Goal: Task Accomplishment & Management: Manage account settings

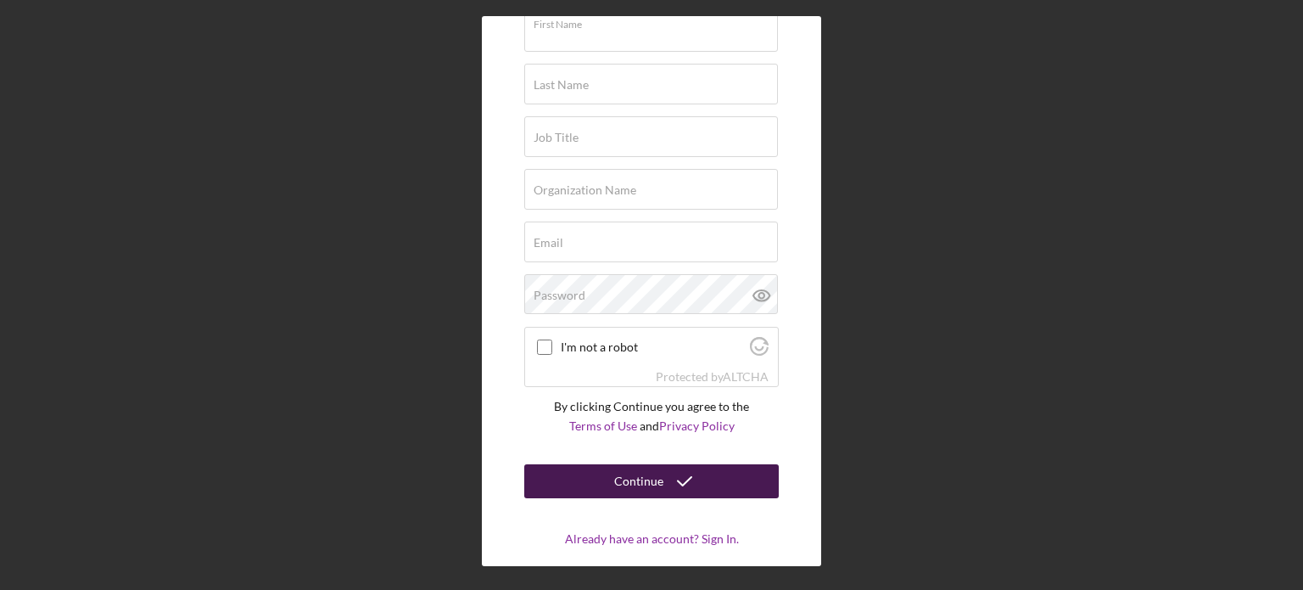
scroll to position [115, 0]
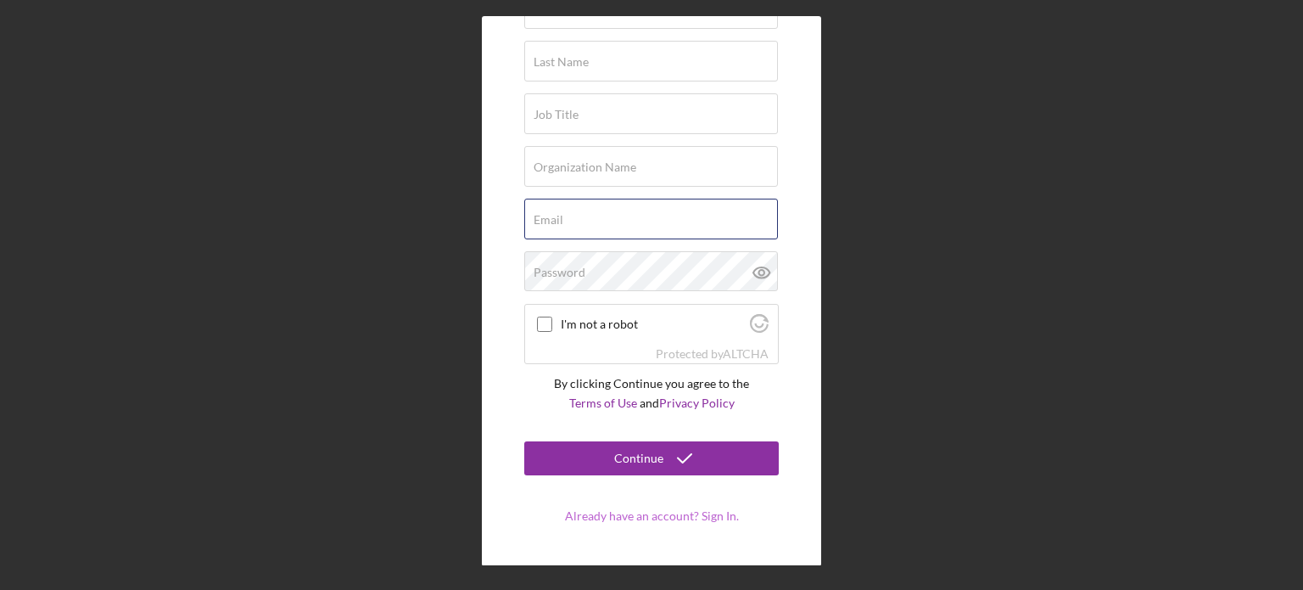
type input "[EMAIL_ADDRESS][DOMAIN_NAME]"
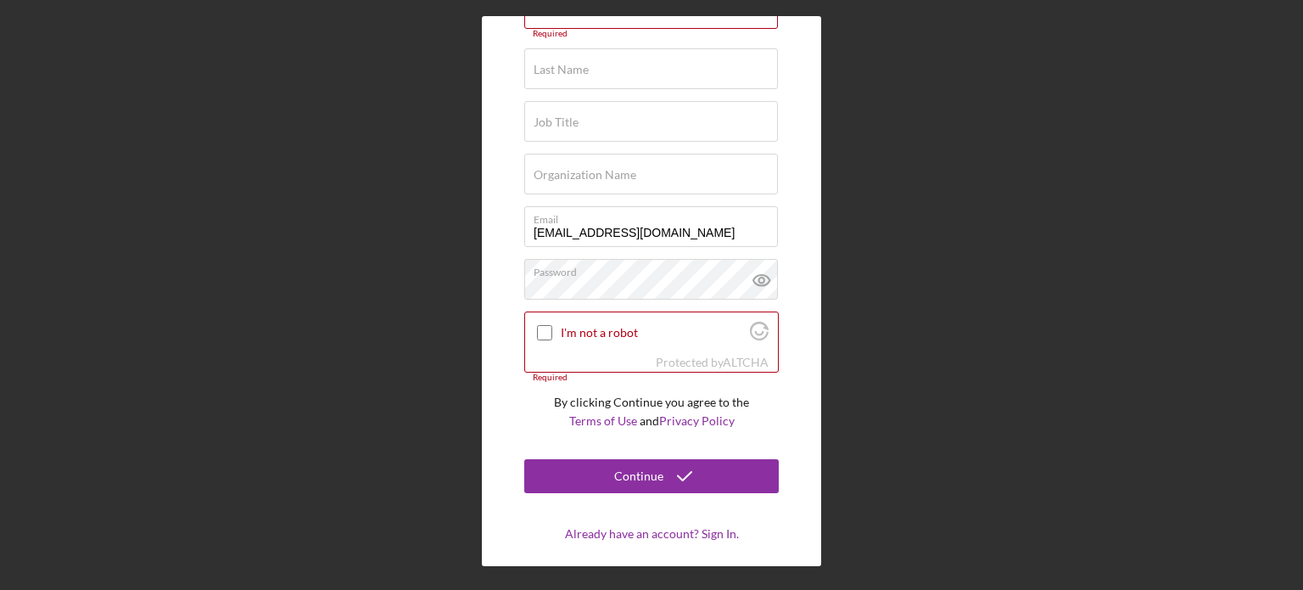
click at [655, 517] on form "Try Lenderfit First Name Required Last Name Required Job Title Required Organiz…" at bounding box center [651, 242] width 254 height 598
click at [653, 532] on link "Already have an account? Sign In." at bounding box center [652, 533] width 174 height 14
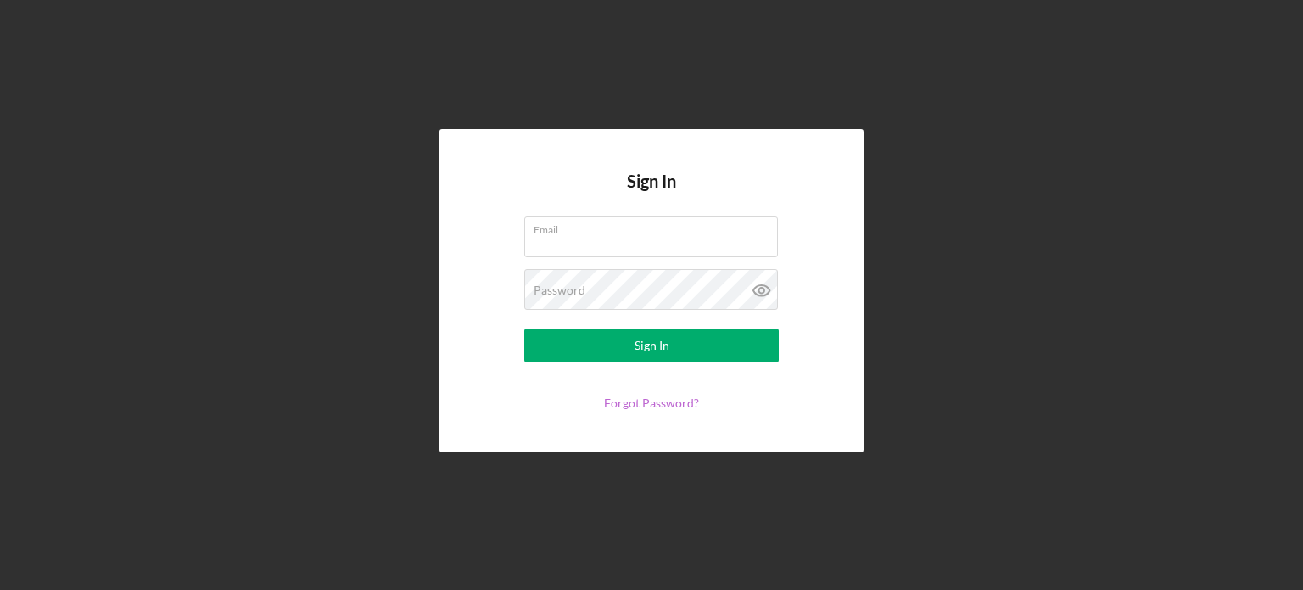
type input "[EMAIL_ADDRESS][DOMAIN_NAME]"
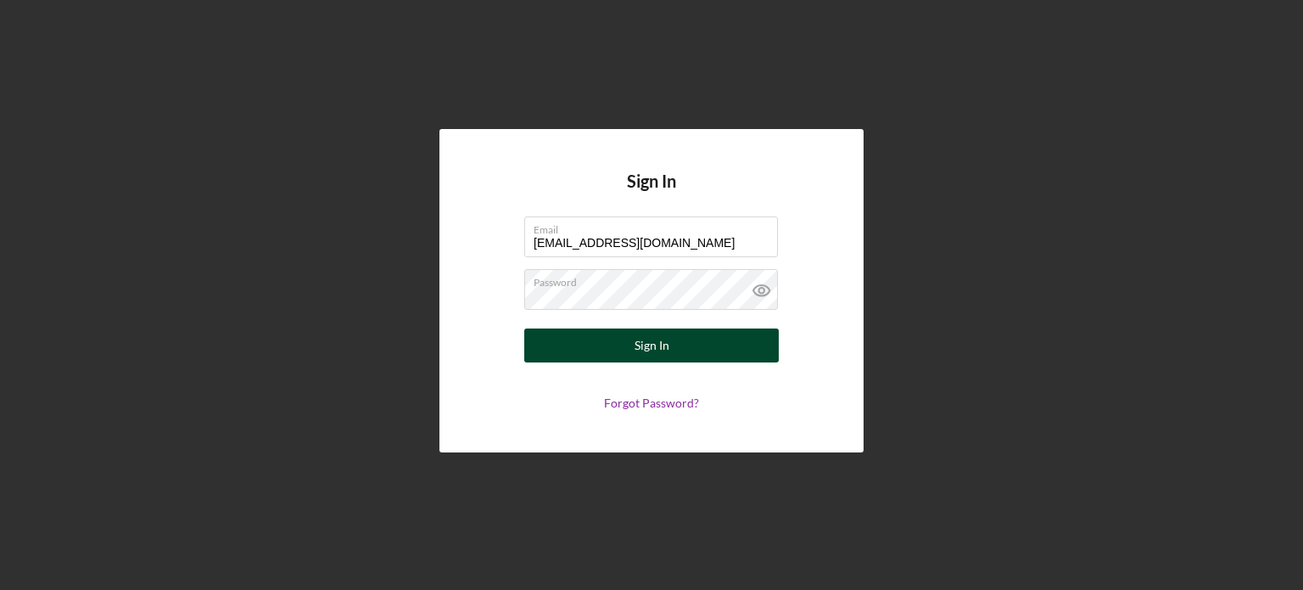
click at [613, 352] on button "Sign In" at bounding box center [651, 345] width 254 height 34
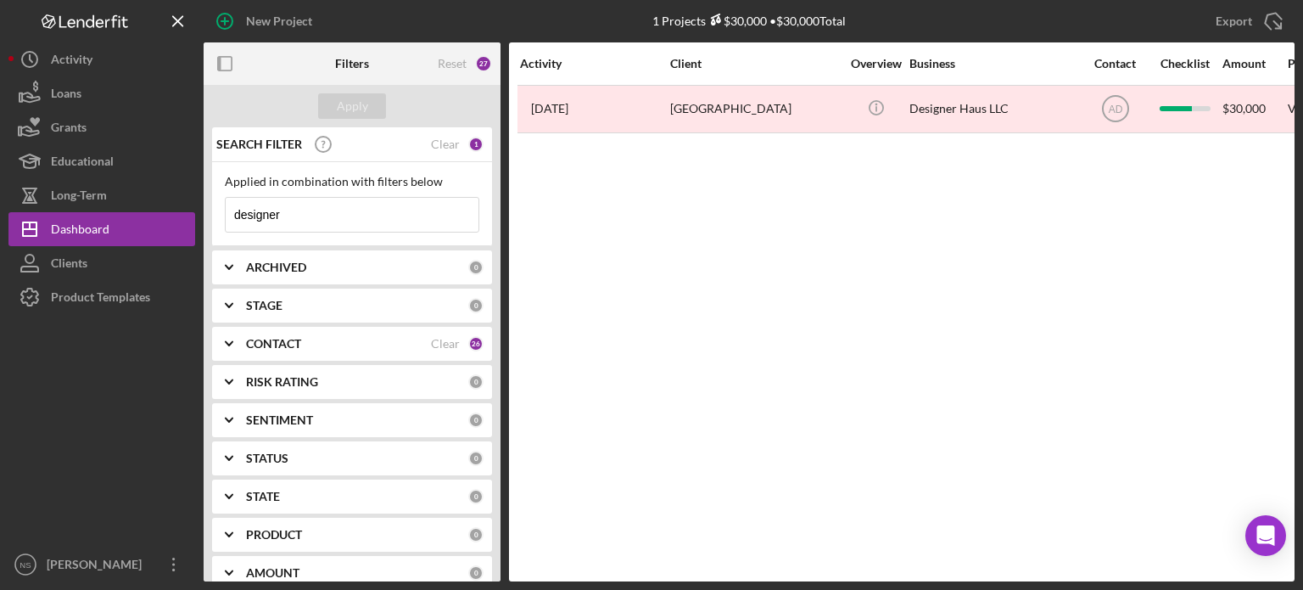
click at [335, 210] on input "designer" at bounding box center [352, 215] width 253 height 34
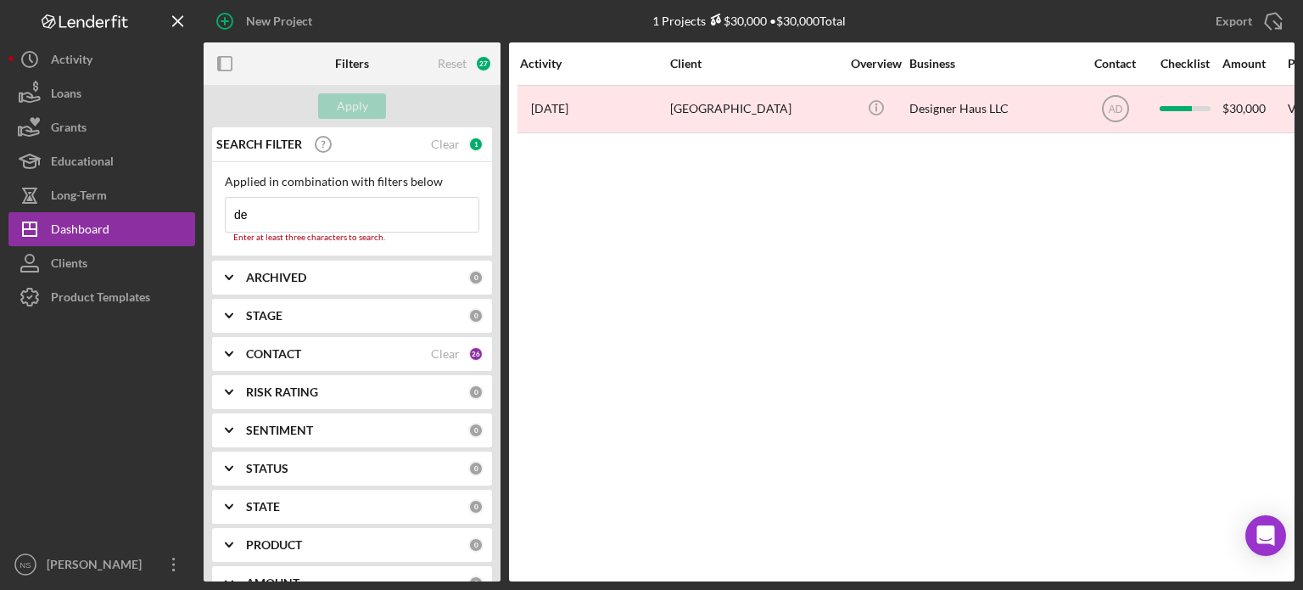
type input "d"
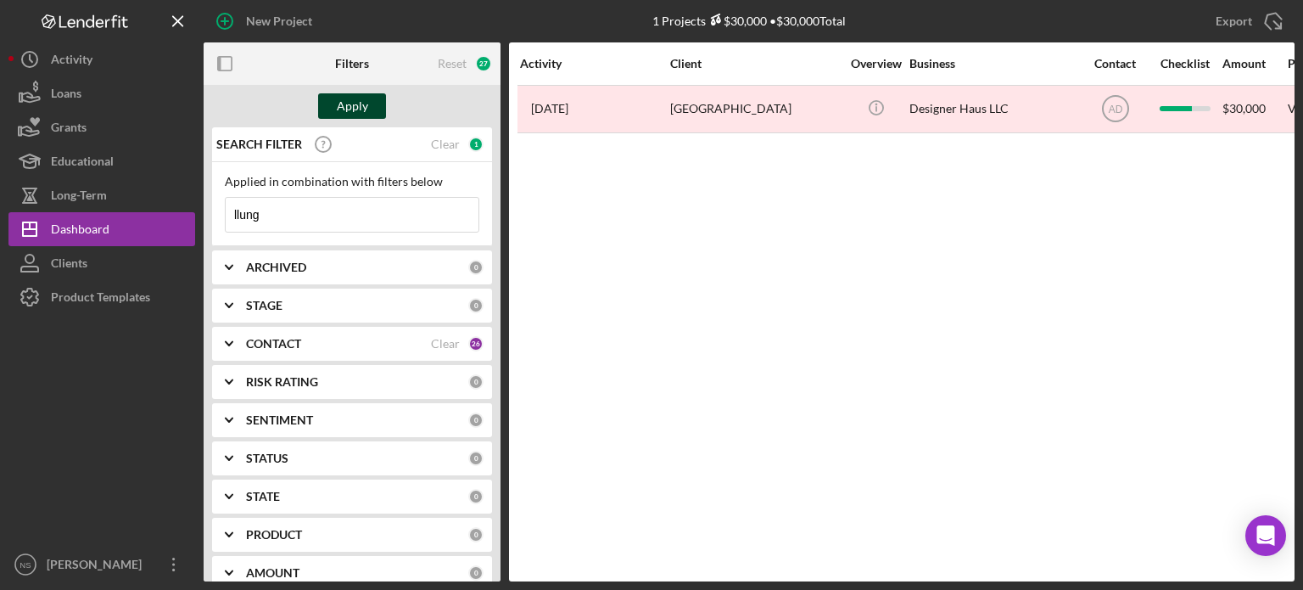
type input "llung"
click at [342, 99] on div "Apply" at bounding box center [352, 105] width 31 height 25
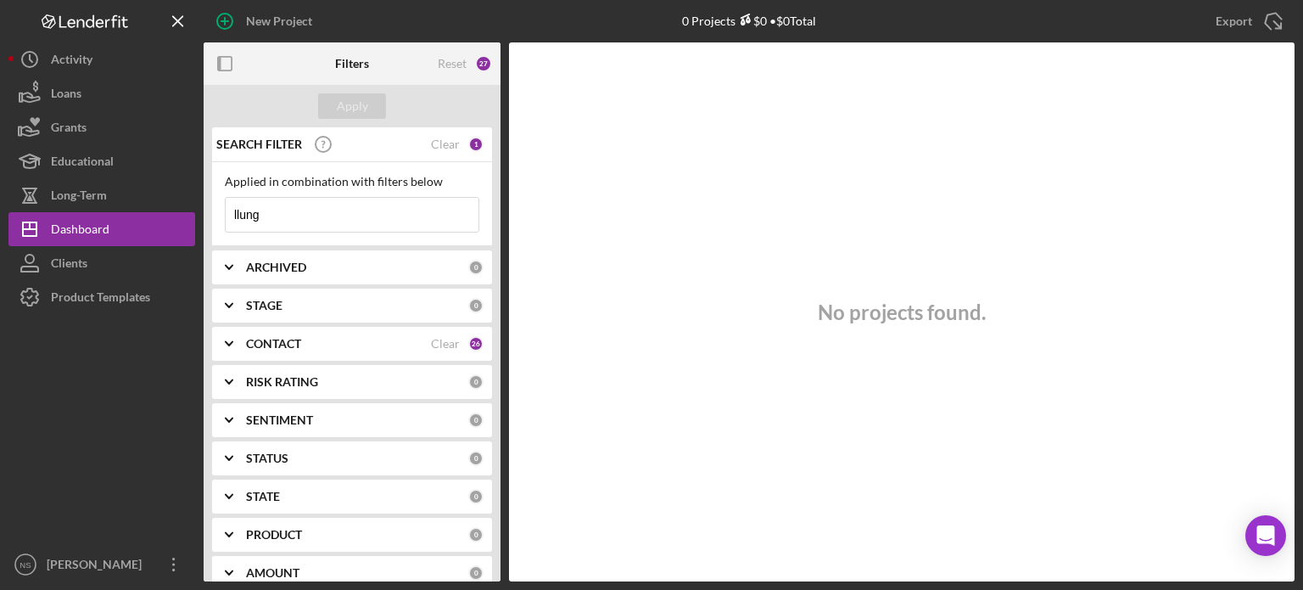
click at [472, 264] on div "0" at bounding box center [475, 267] width 15 height 15
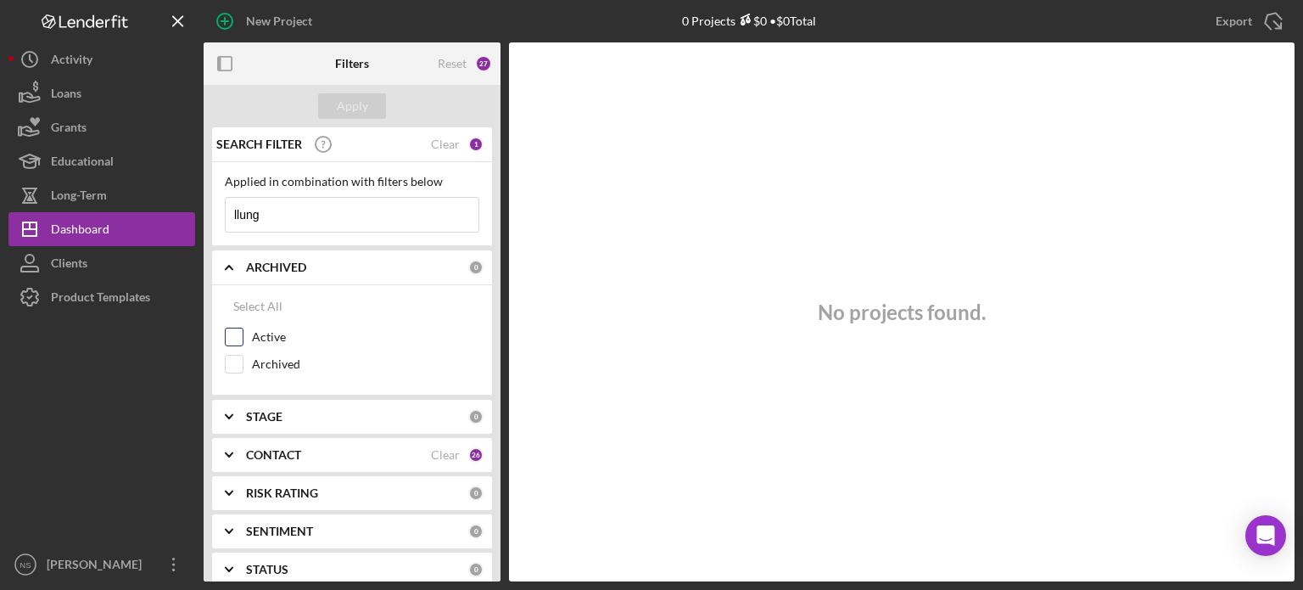
click at [234, 337] on input "Active" at bounding box center [234, 336] width 17 height 17
checkbox input "true"
click at [230, 362] on input "Archived" at bounding box center [234, 363] width 17 height 17
checkbox input "true"
click at [344, 101] on div "Apply" at bounding box center [352, 105] width 31 height 25
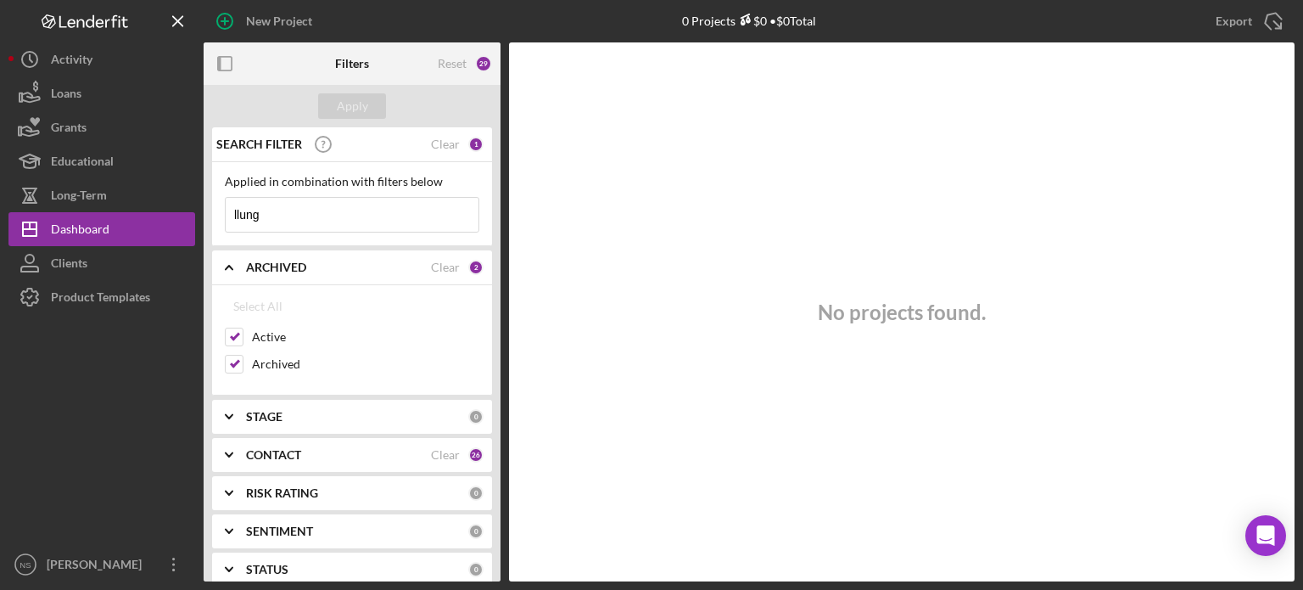
click at [288, 213] on input "llung" at bounding box center [352, 215] width 253 height 34
type input "l"
type input "[PERSON_NAME]"
click at [339, 105] on div "Apply" at bounding box center [352, 105] width 31 height 25
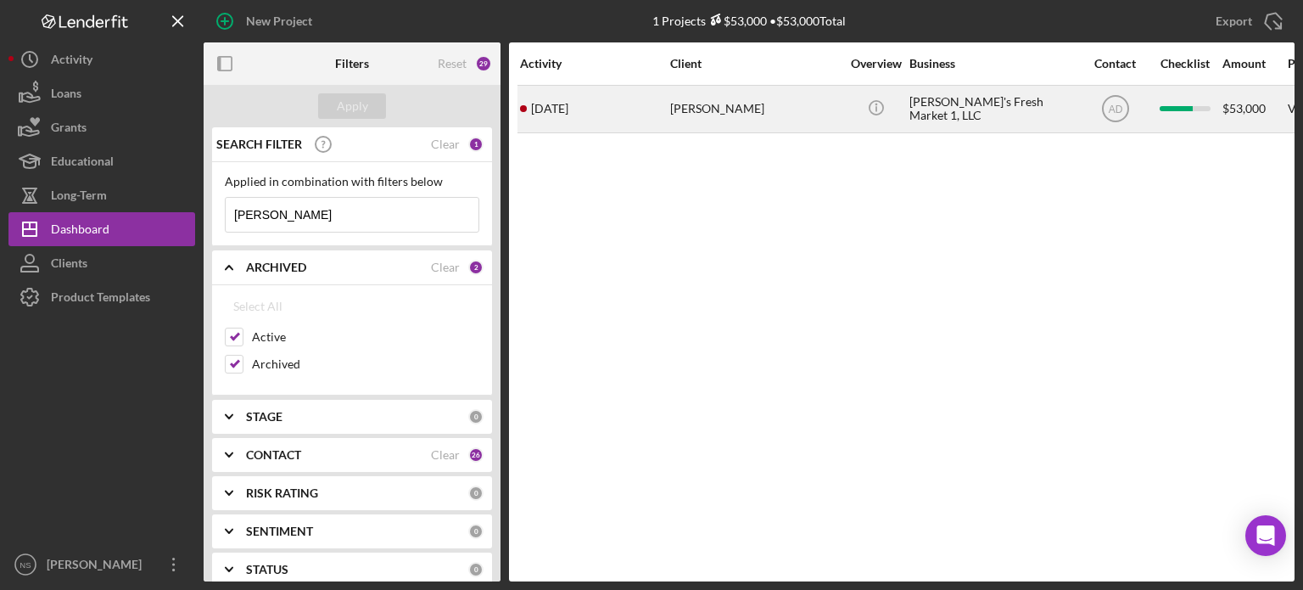
click at [700, 109] on div "[PERSON_NAME]" at bounding box center [755, 109] width 170 height 45
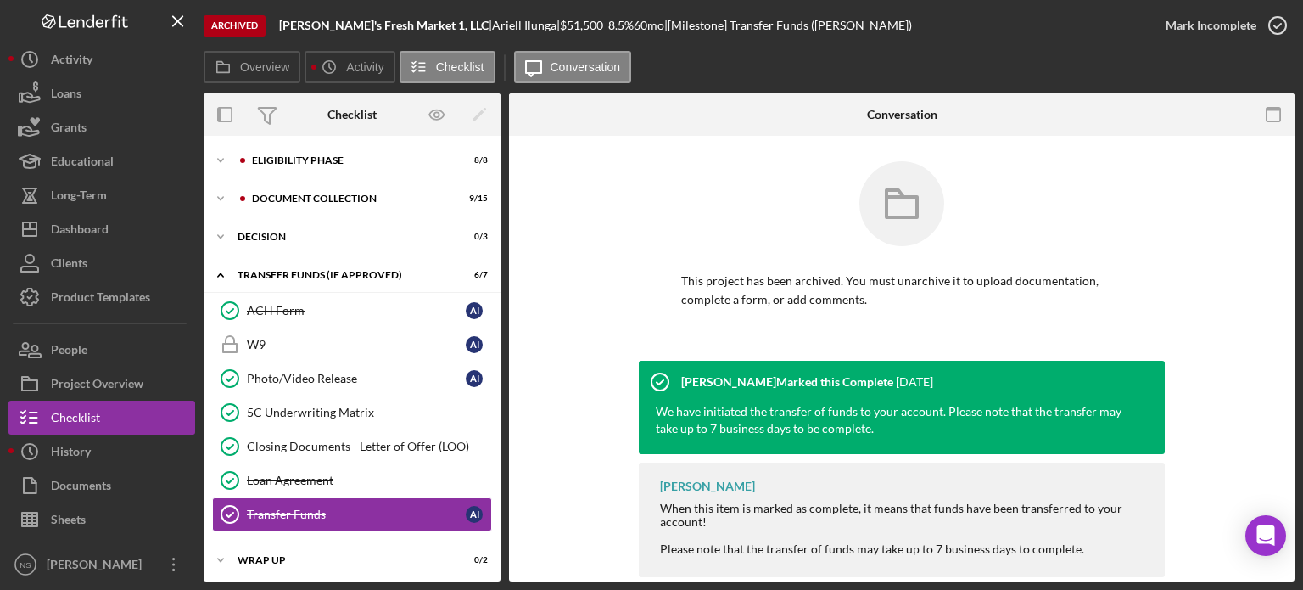
scroll to position [2, 0]
click at [268, 150] on div "Icon/Expander Eligibility Phase 8 / 8" at bounding box center [352, 159] width 297 height 34
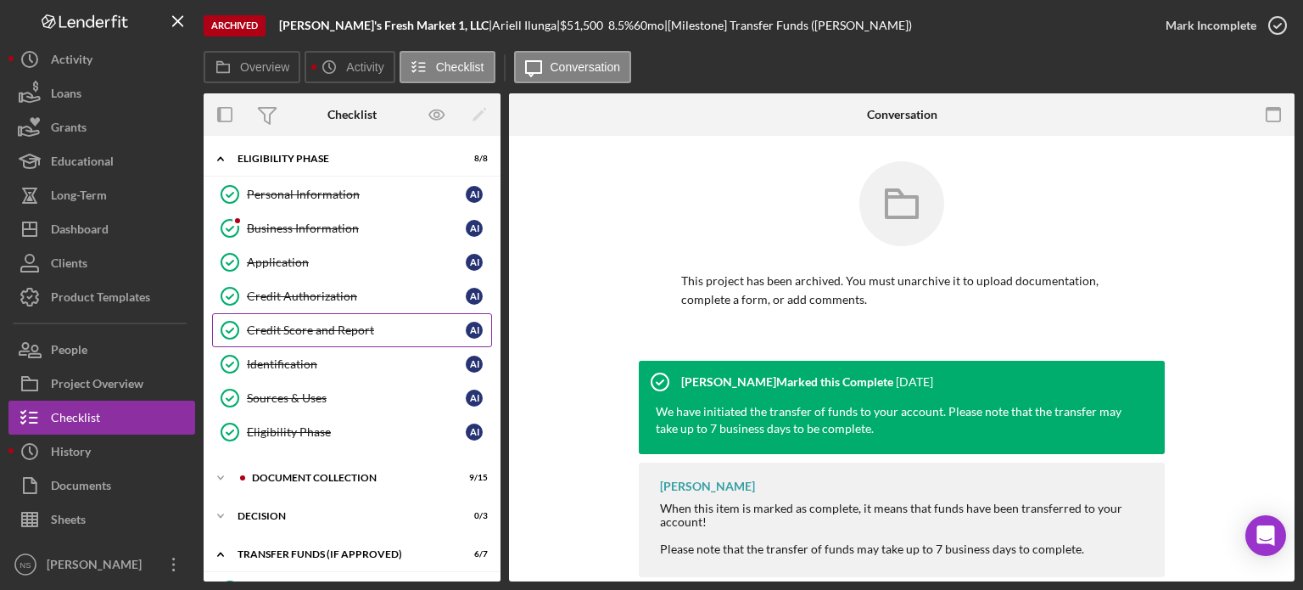
click at [287, 323] on div "Credit Score and Report" at bounding box center [356, 330] width 219 height 14
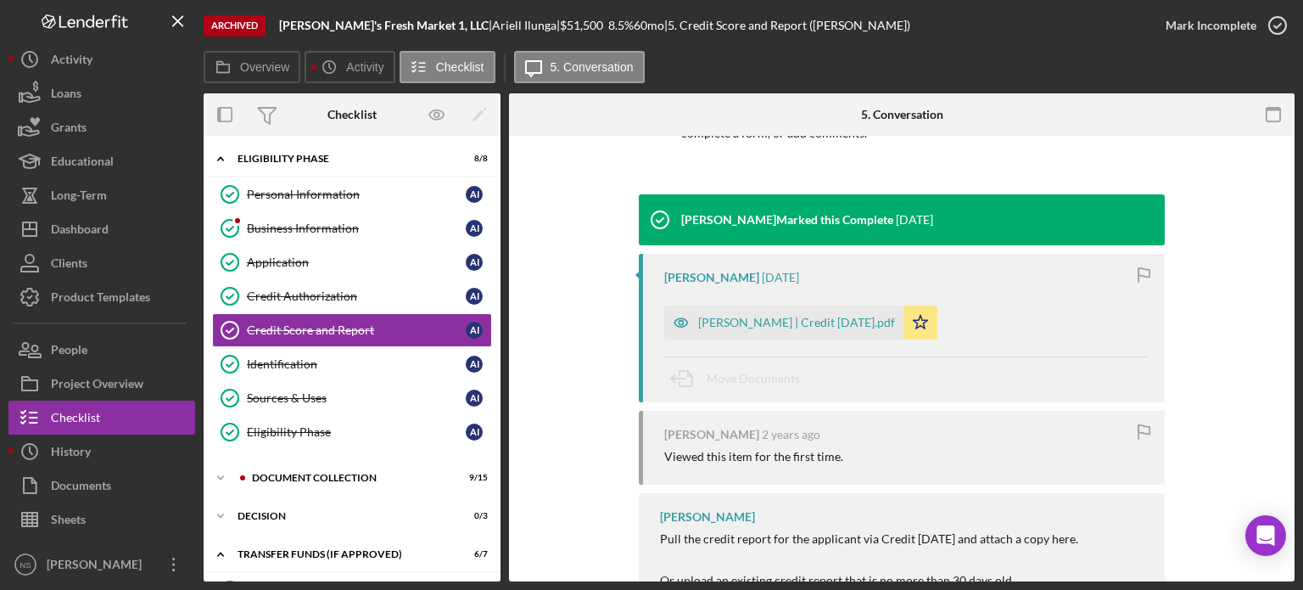
scroll to position [170, 0]
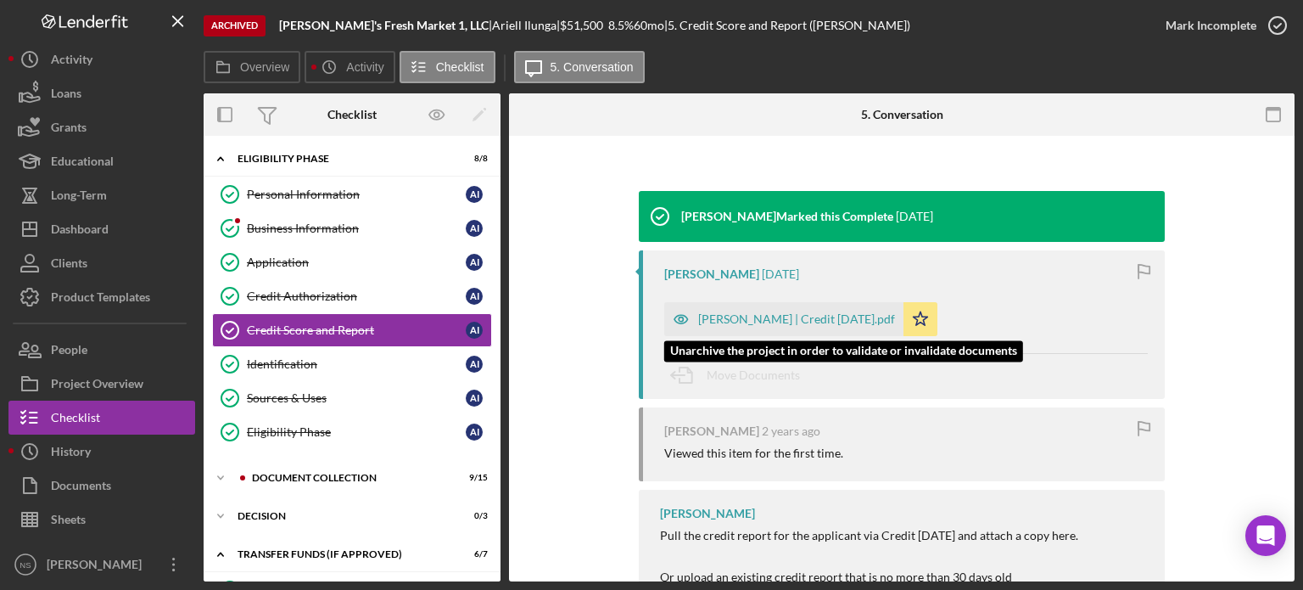
click at [751, 322] on div "[PERSON_NAME] | Credit [DATE].pdf" at bounding box center [796, 319] width 197 height 14
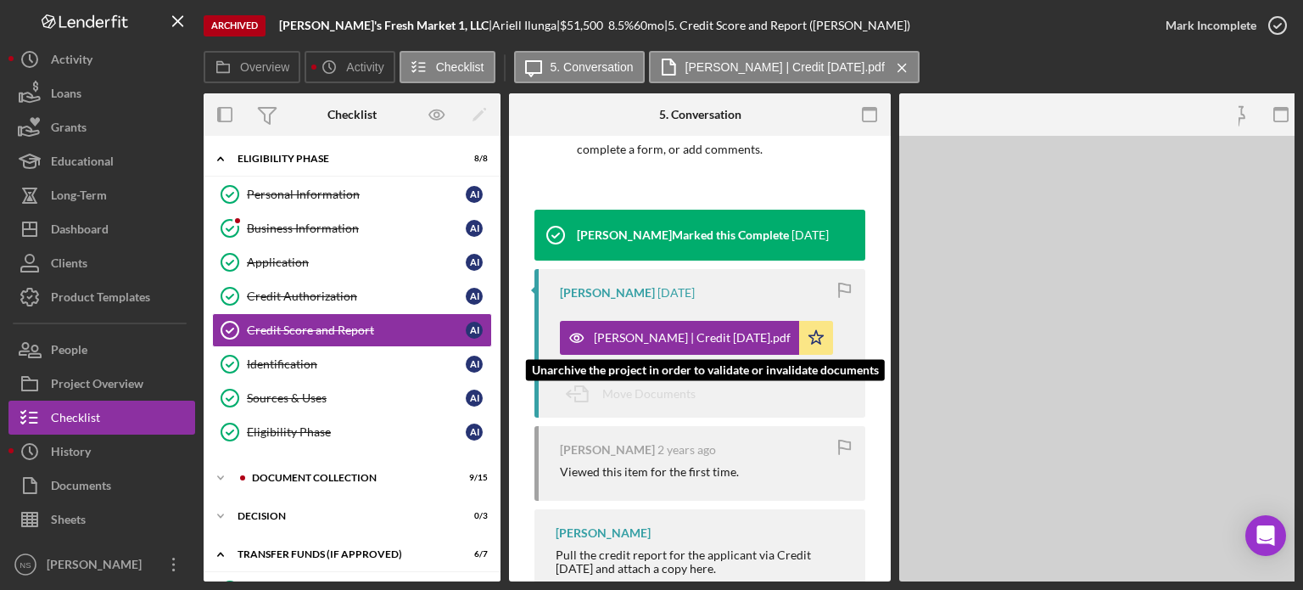
click at [799, 322] on icon "Icon/Star" at bounding box center [816, 338] width 34 height 34
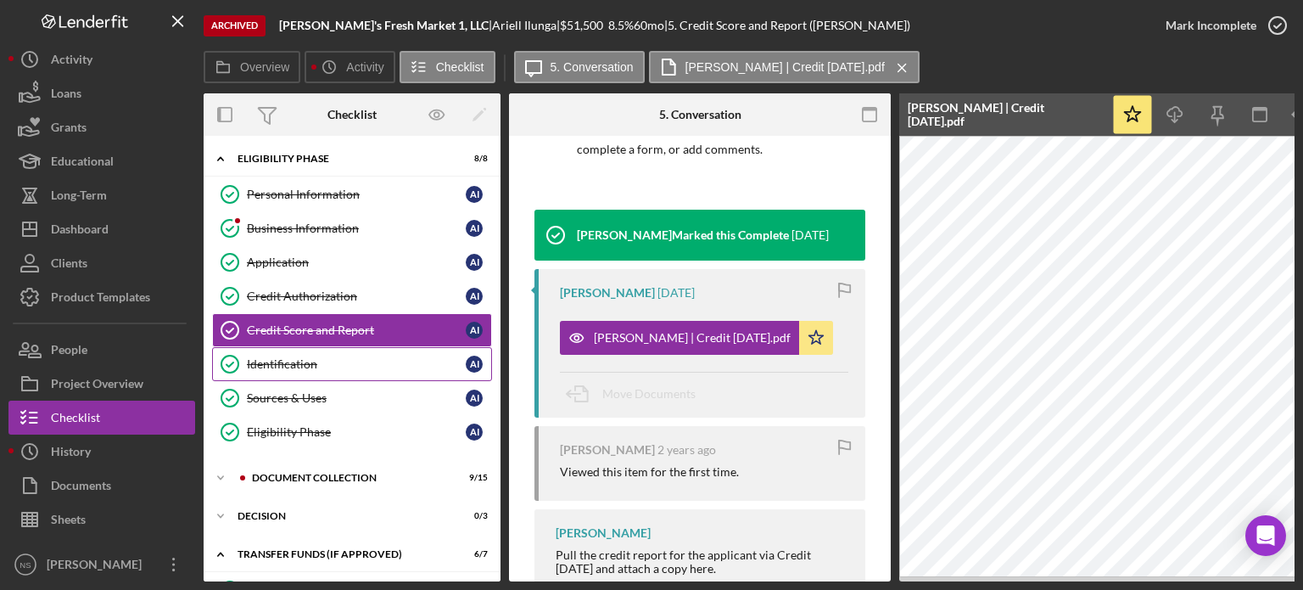
click at [272, 357] on div "Identification" at bounding box center [356, 364] width 219 height 14
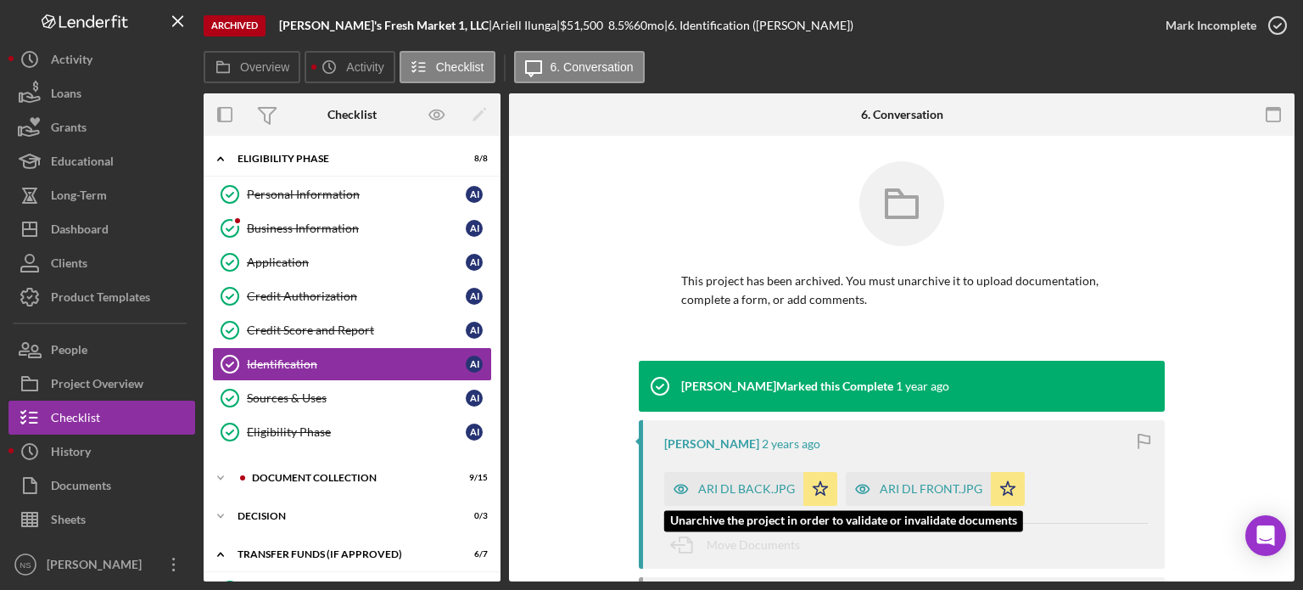
click at [737, 489] on div "ARI DL BACK.JPG" at bounding box center [746, 489] width 97 height 14
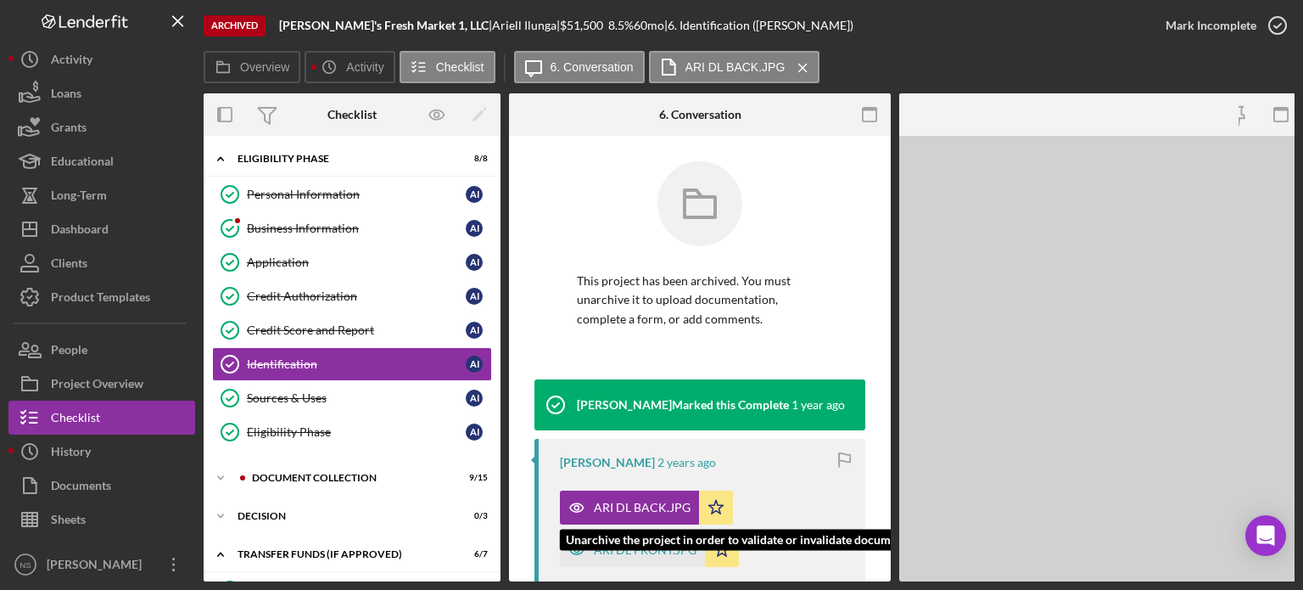
click at [737, 489] on div "ARI DL BACK.JPG Icon/Star" at bounding box center [651, 503] width 182 height 42
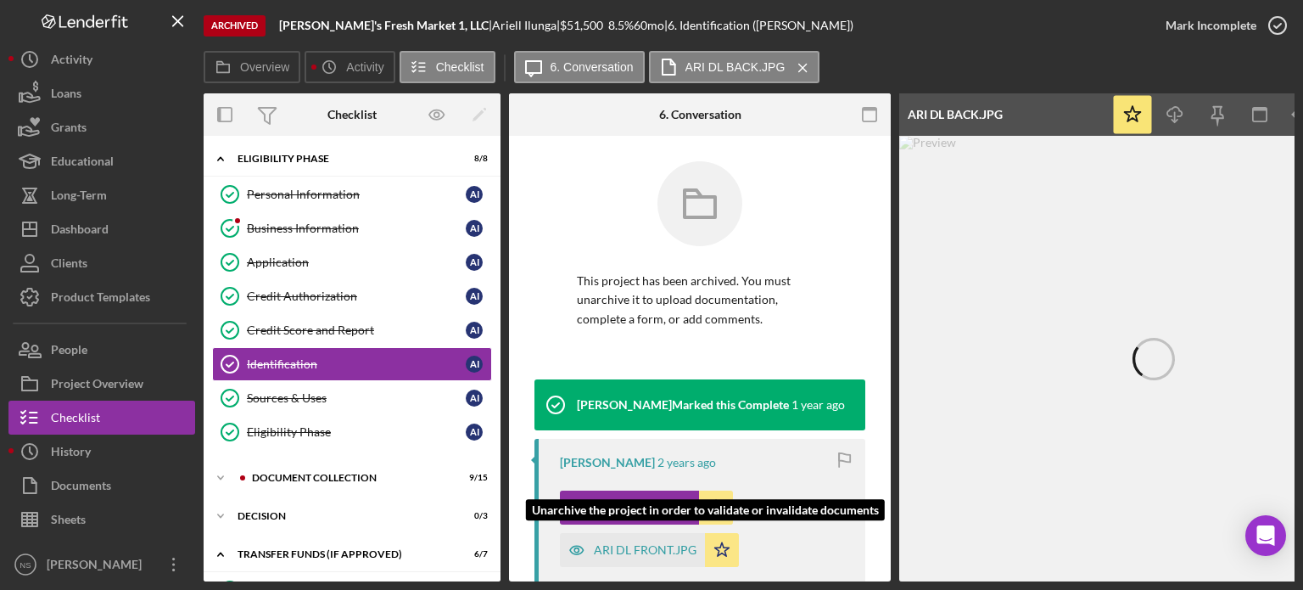
click at [629, 546] on div "ARI DL FRONT.JPG" at bounding box center [645, 550] width 103 height 14
click at [630, 545] on div "ARI DL FRONT.JPG" at bounding box center [645, 550] width 103 height 14
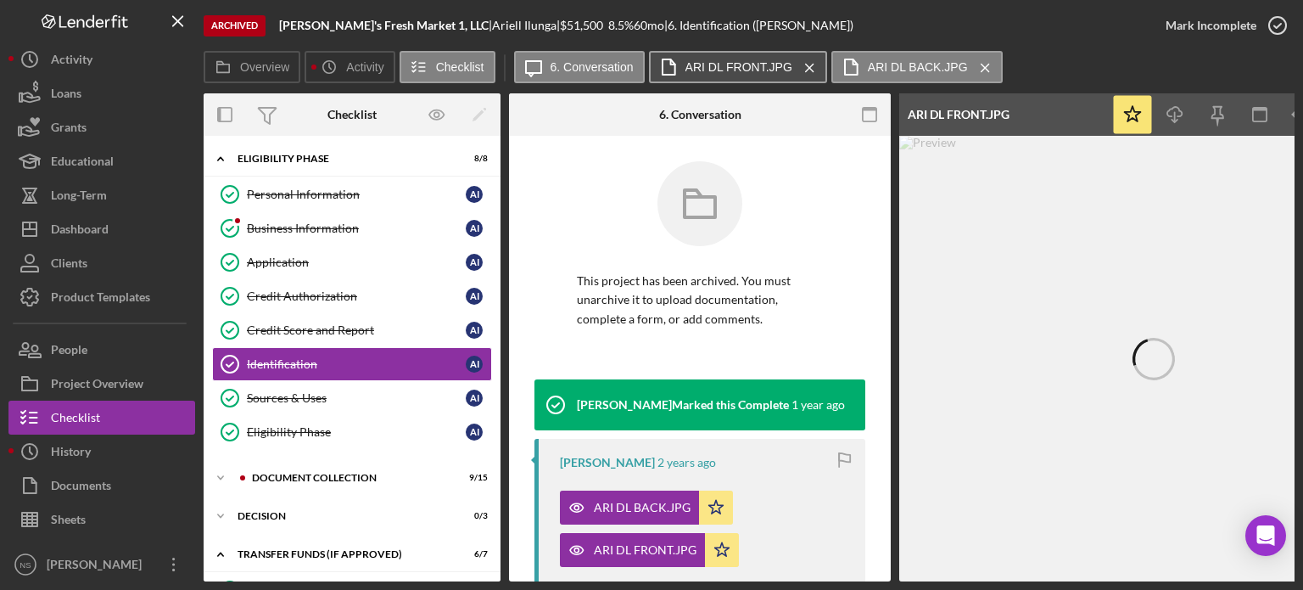
click at [727, 61] on label "ARI DL FRONT.JPG" at bounding box center [738, 67] width 107 height 14
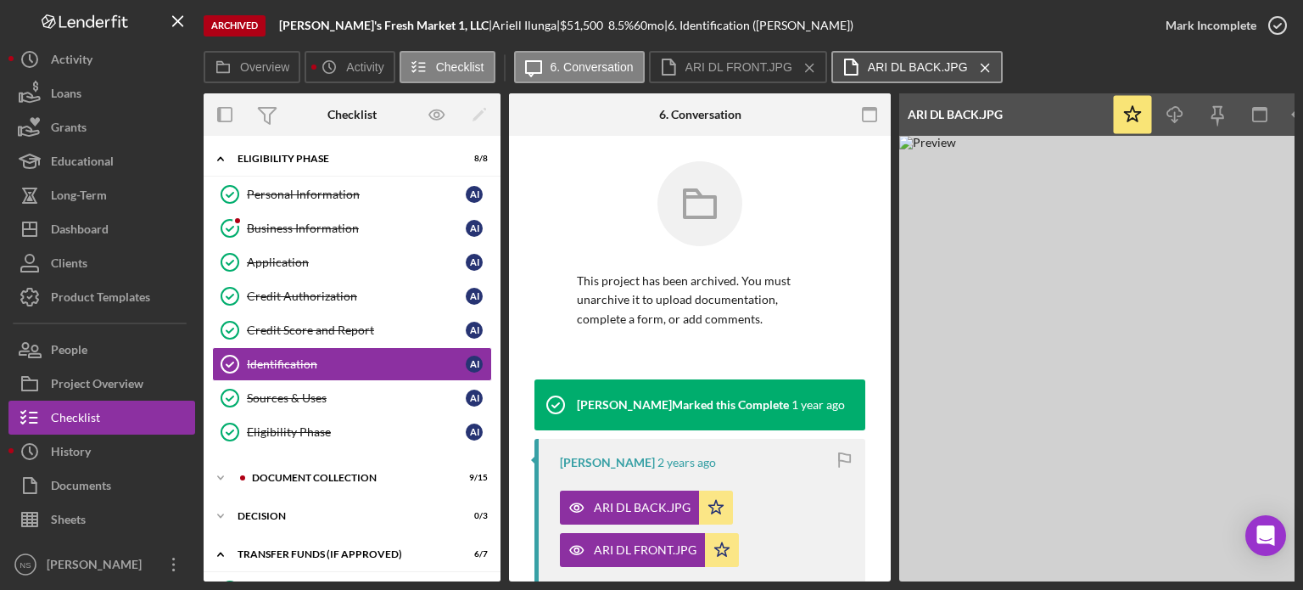
click at [899, 69] on label "ARI DL BACK.JPG" at bounding box center [918, 67] width 100 height 14
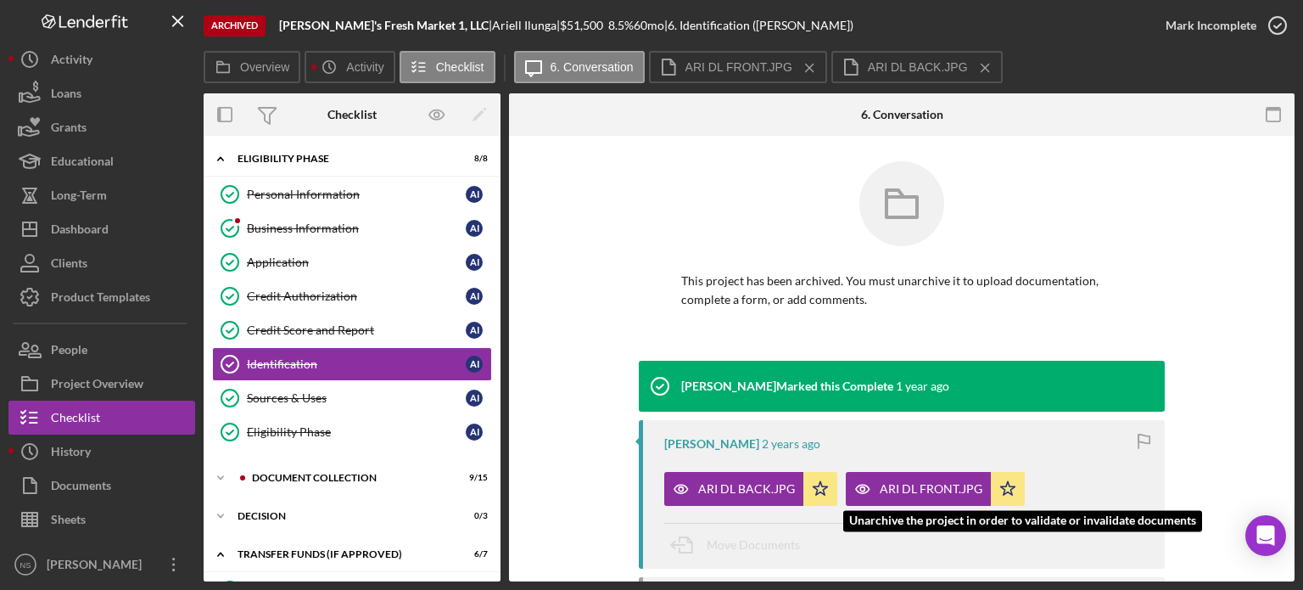
click at [881, 488] on div "ARI DL FRONT.JPG" at bounding box center [931, 489] width 103 height 14
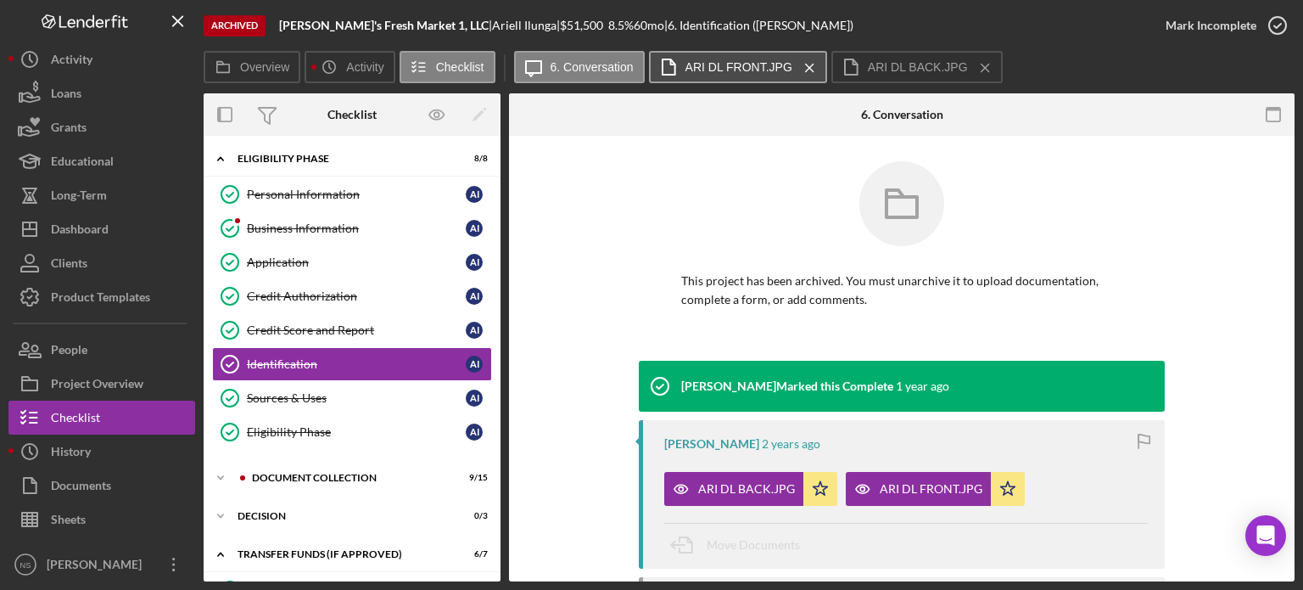
click at [763, 61] on label "ARI DL FRONT.JPG" at bounding box center [738, 67] width 107 height 14
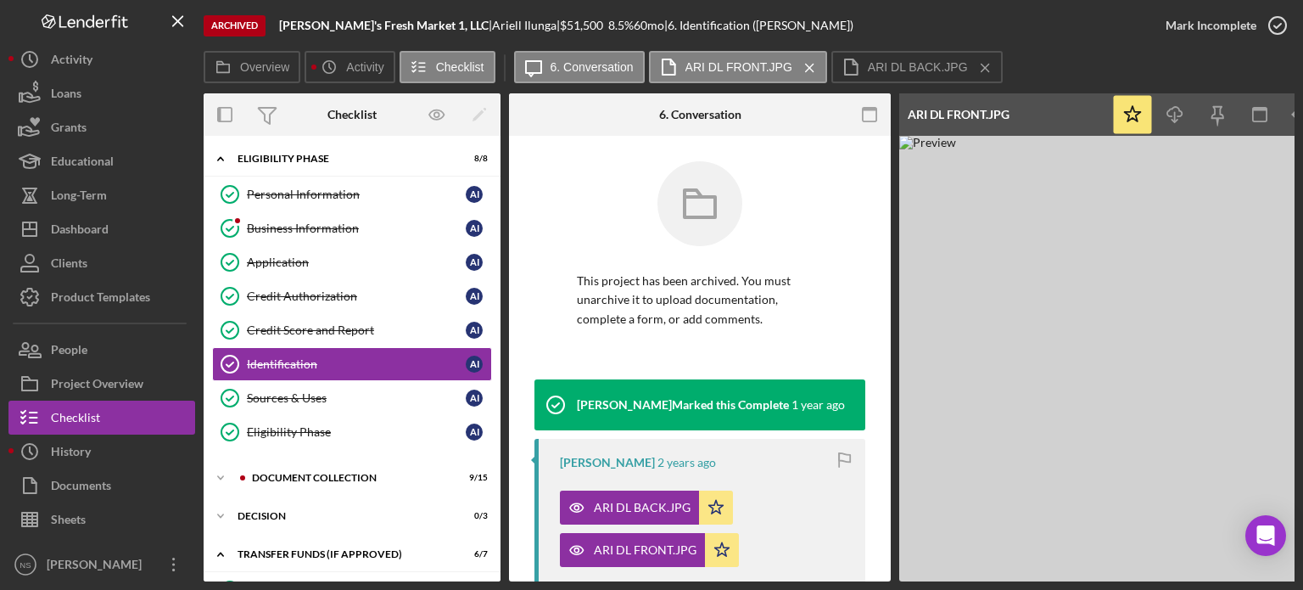
drag, startPoint x: 1064, startPoint y: 120, endPoint x: 1098, endPoint y: 257, distance: 140.7
click at [1098, 257] on div "ARI DL FRONT.JPG Icon/Star Icon/Download Icon/Menu Close" at bounding box center [1153, 337] width 509 height 488
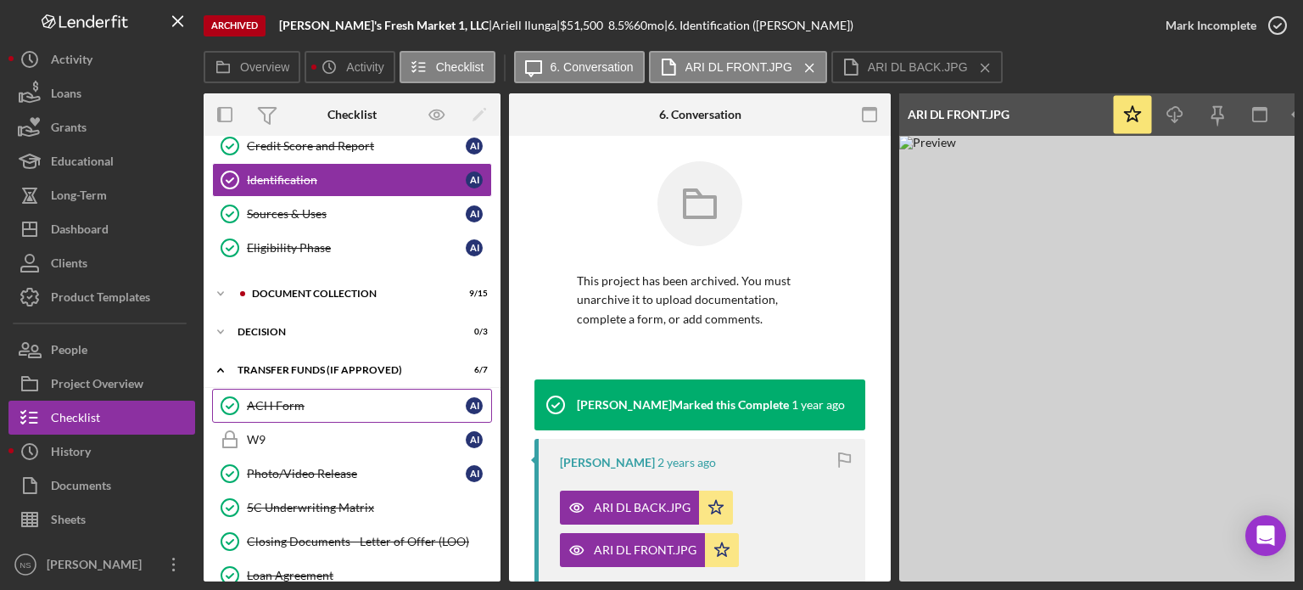
scroll to position [285, 0]
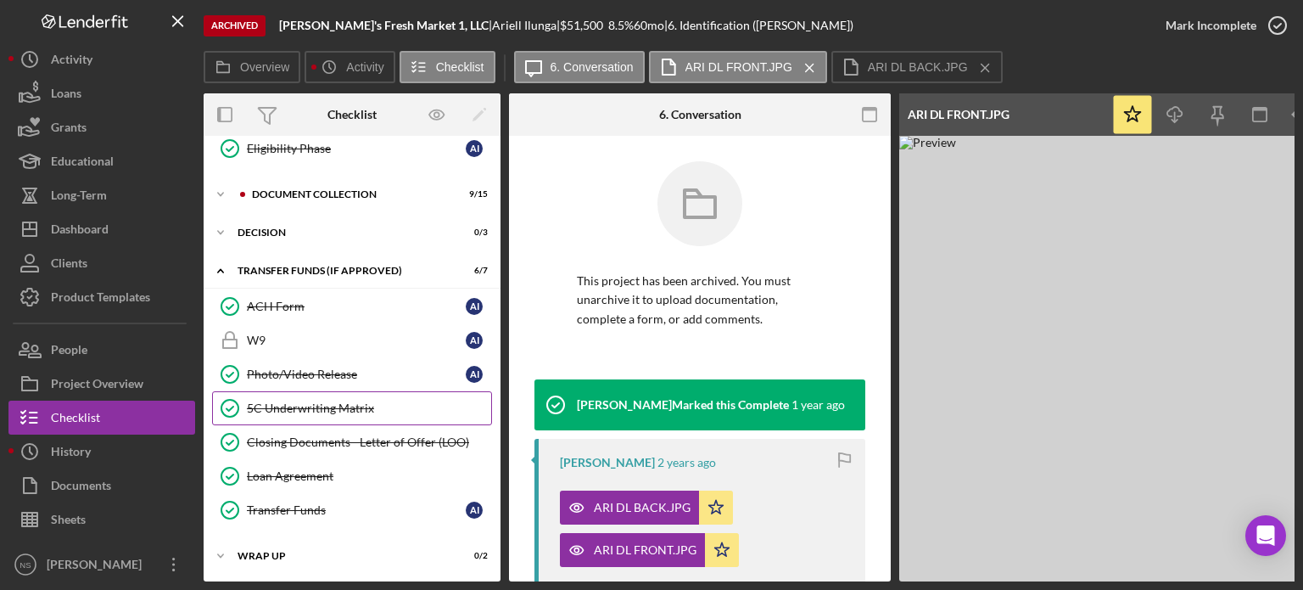
click at [302, 394] on link "5C Underwriting Matrix 5C Underwriting Matrix" at bounding box center [352, 408] width 280 height 34
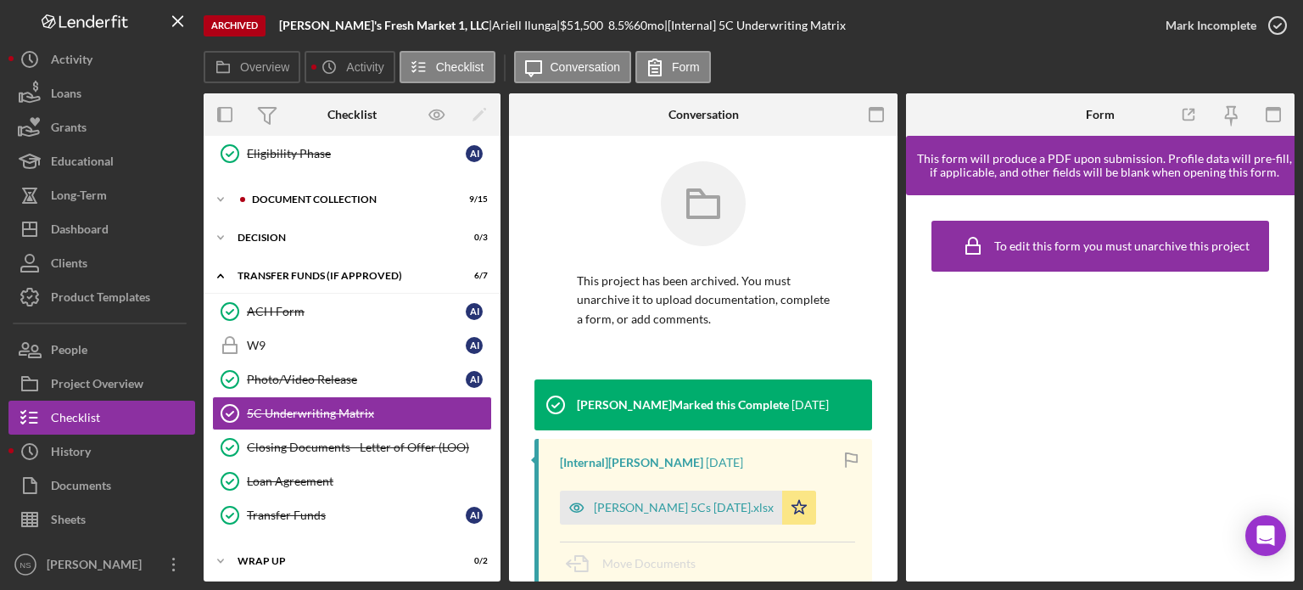
scroll to position [40, 0]
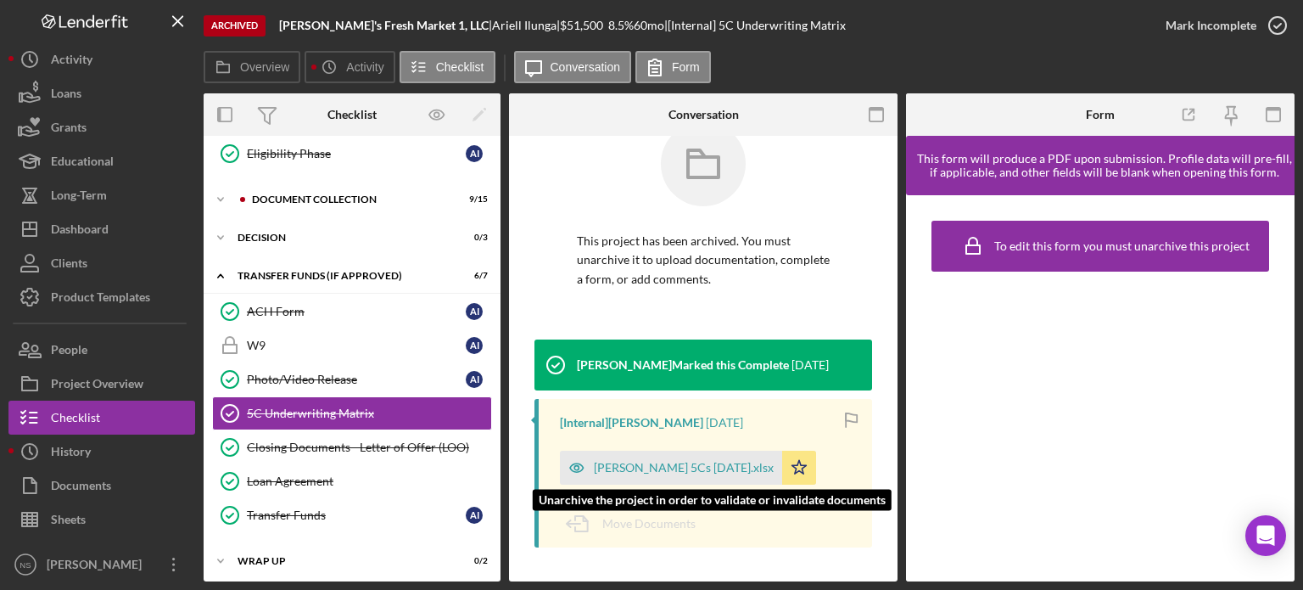
click at [675, 465] on div "[PERSON_NAME] 5Cs [DATE].xlsx" at bounding box center [684, 468] width 180 height 14
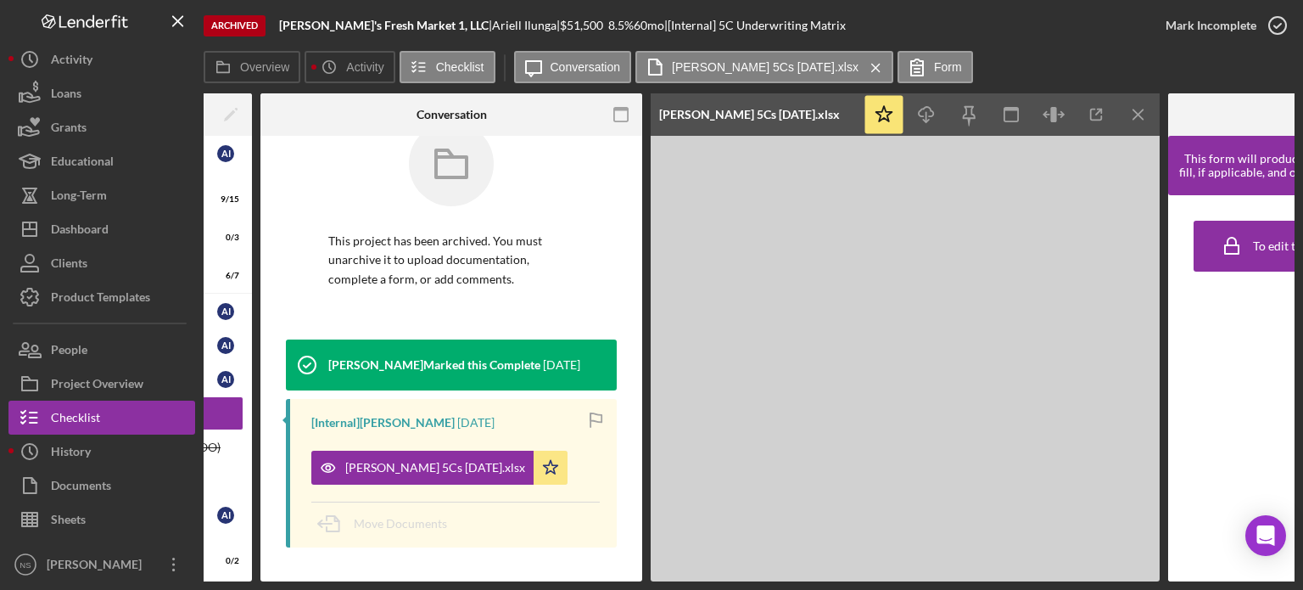
scroll to position [0, 249]
click at [1095, 115] on line "button" at bounding box center [1097, 111] width 5 height 5
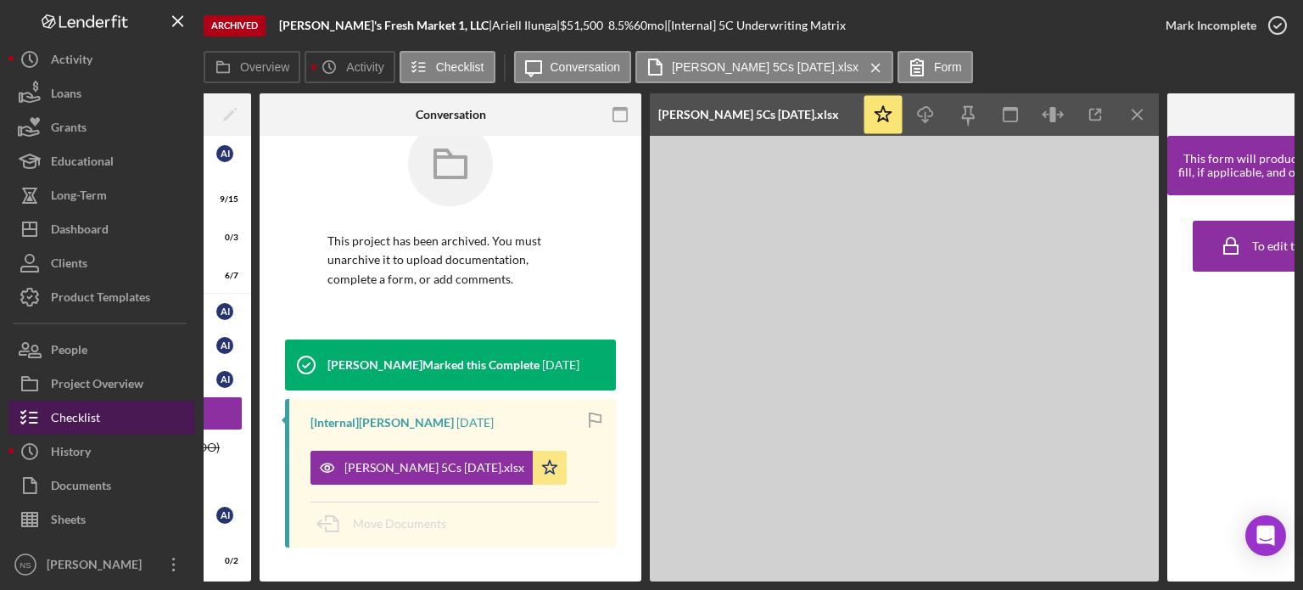
click at [80, 411] on div "Checklist" at bounding box center [75, 419] width 49 height 38
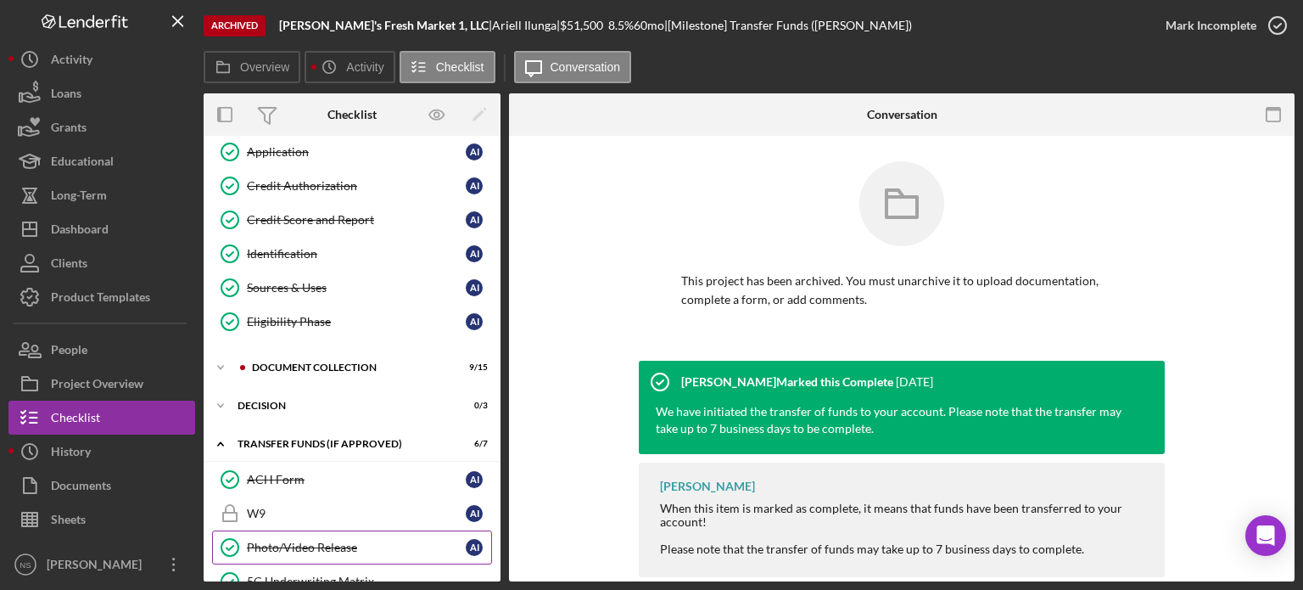
scroll to position [110, 0]
click at [350, 366] on div "Document Collection" at bounding box center [365, 369] width 227 height 10
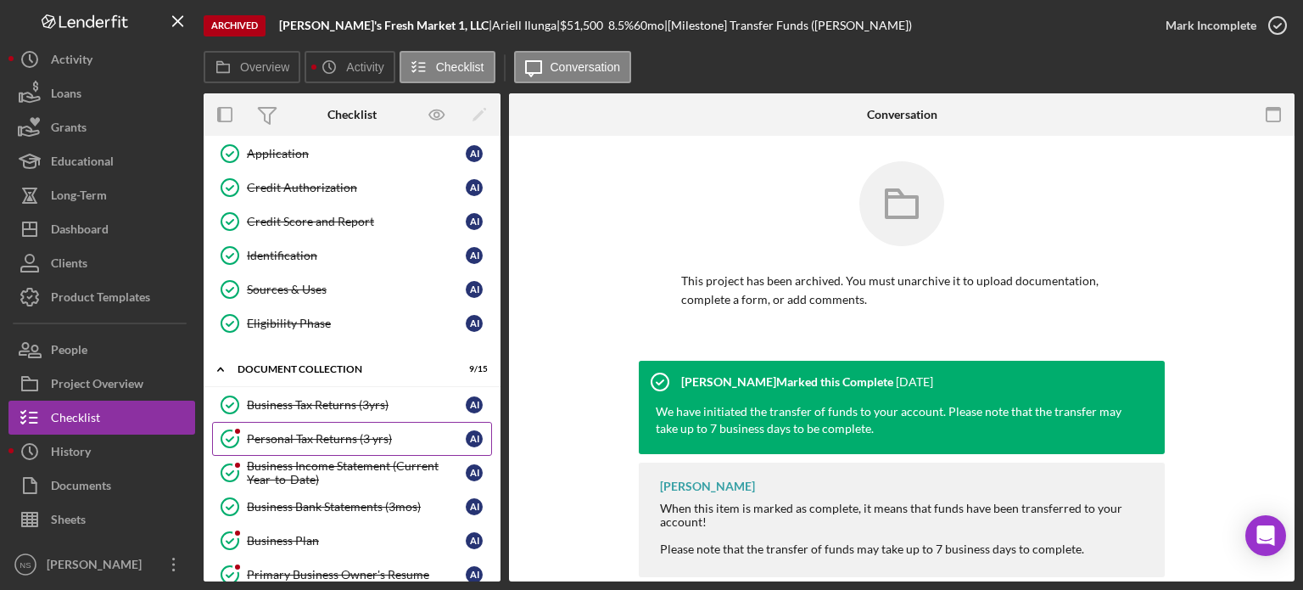
click at [336, 432] on div "Personal Tax Returns (3 yrs)" at bounding box center [356, 439] width 219 height 14
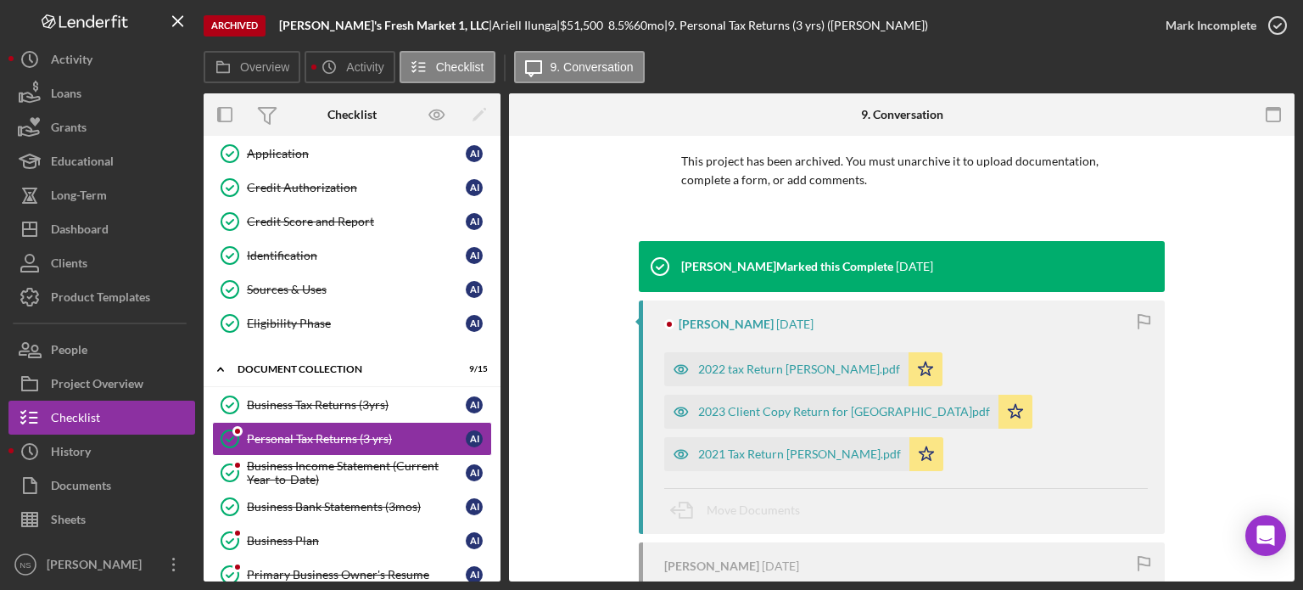
scroll to position [170, 0]
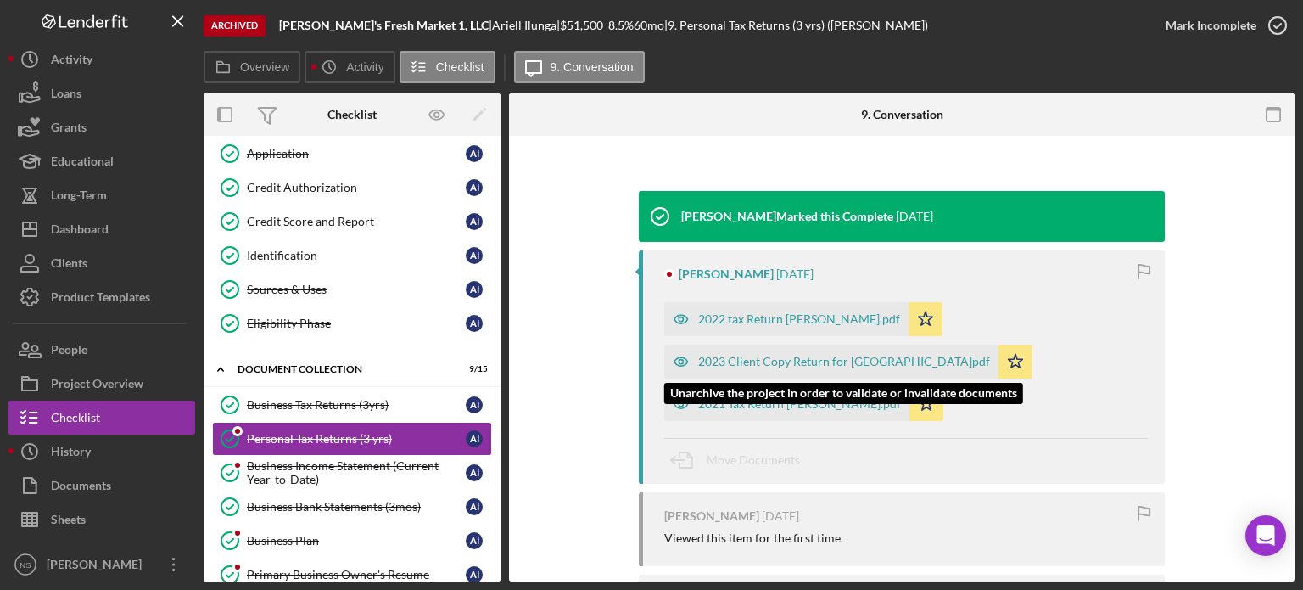
click at [706, 360] on div "2023 Client Copy Return for [GEOGRAPHIC_DATA]pdf" at bounding box center [844, 362] width 292 height 14
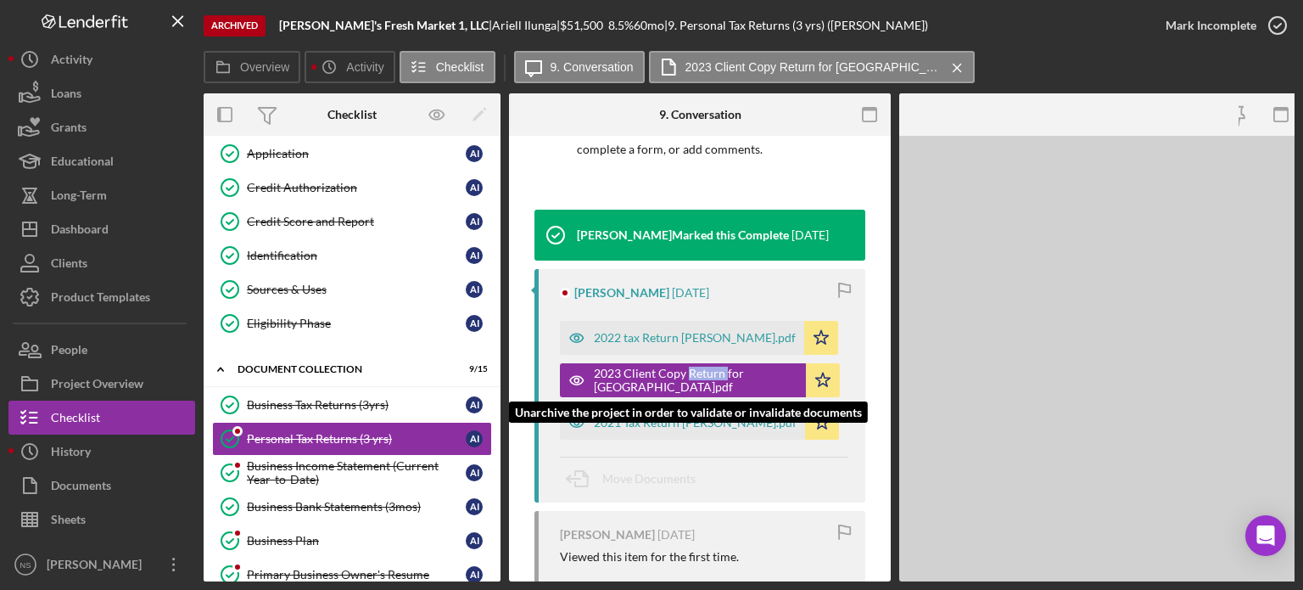
click at [706, 360] on div "2023 Client Copy Return for [GEOGRAPHIC_DATA]pdf Icon/Star" at bounding box center [704, 376] width 288 height 42
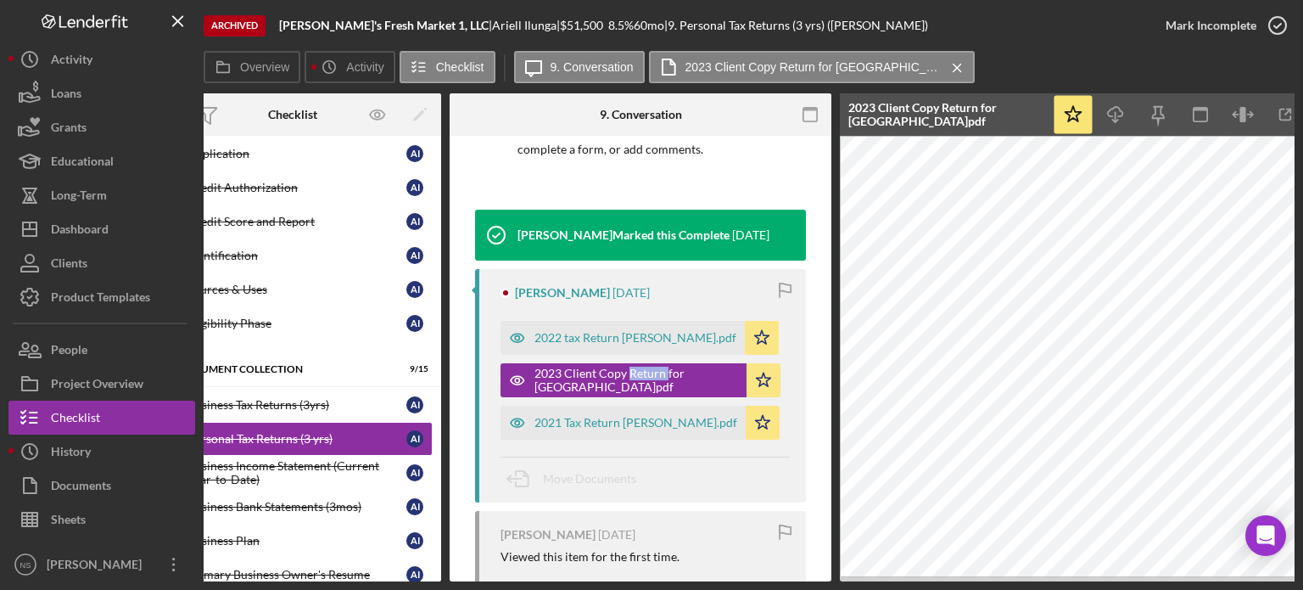
scroll to position [0, 113]
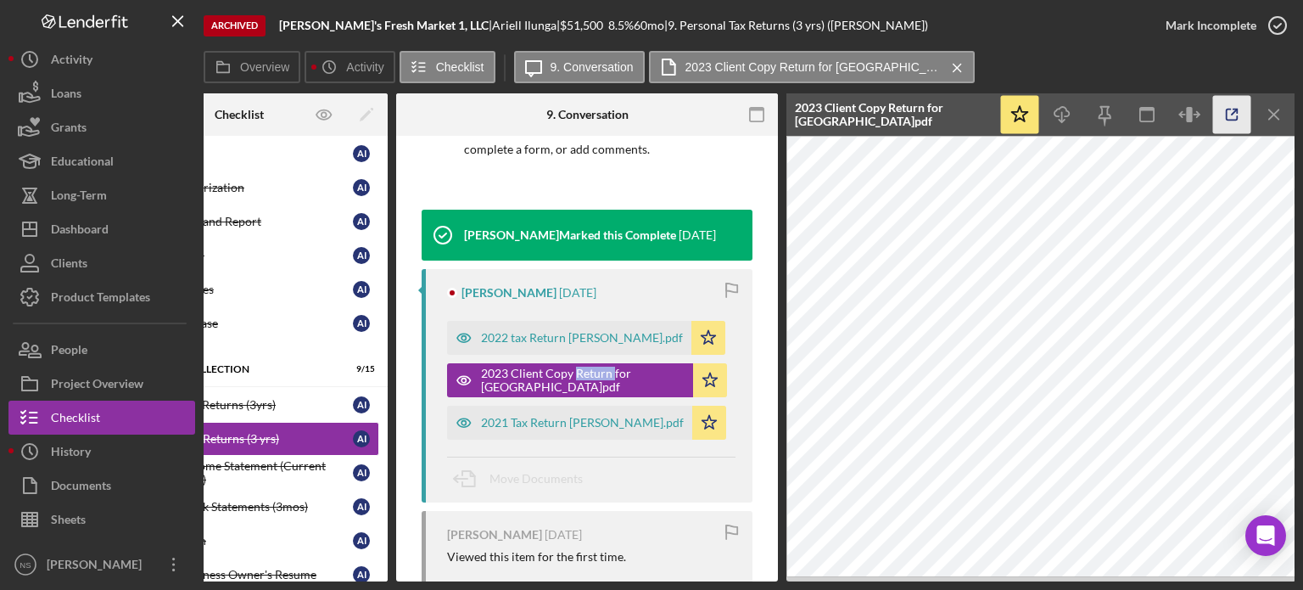
click at [1228, 115] on icon "button" at bounding box center [1232, 115] width 38 height 38
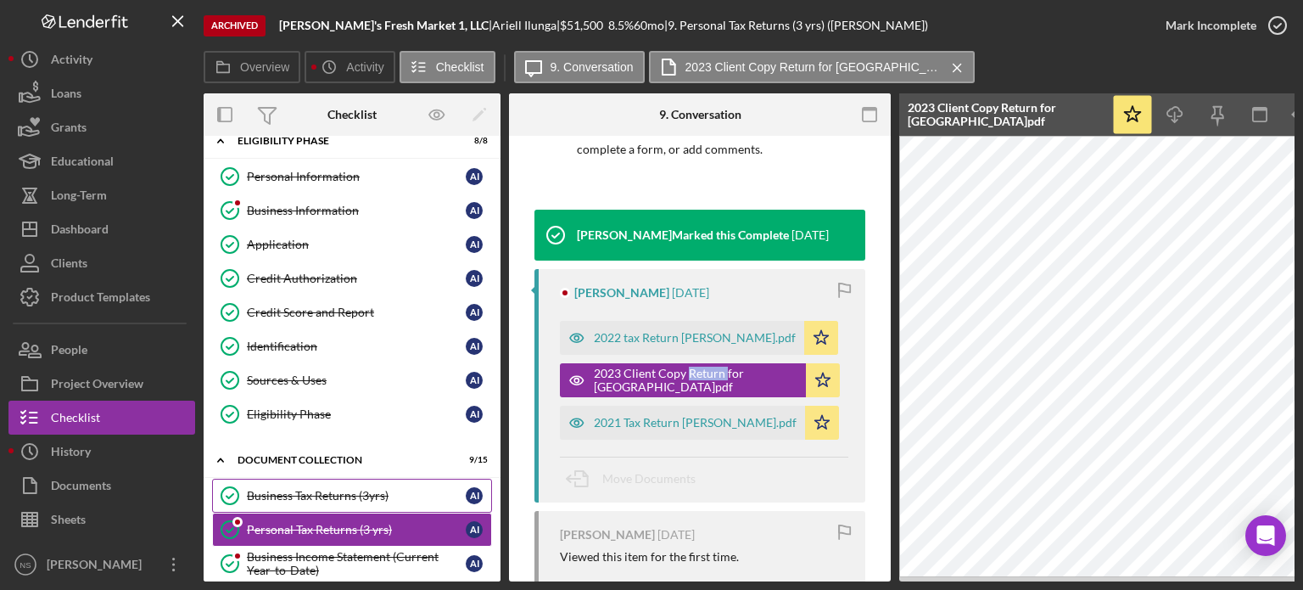
scroll to position [0, 0]
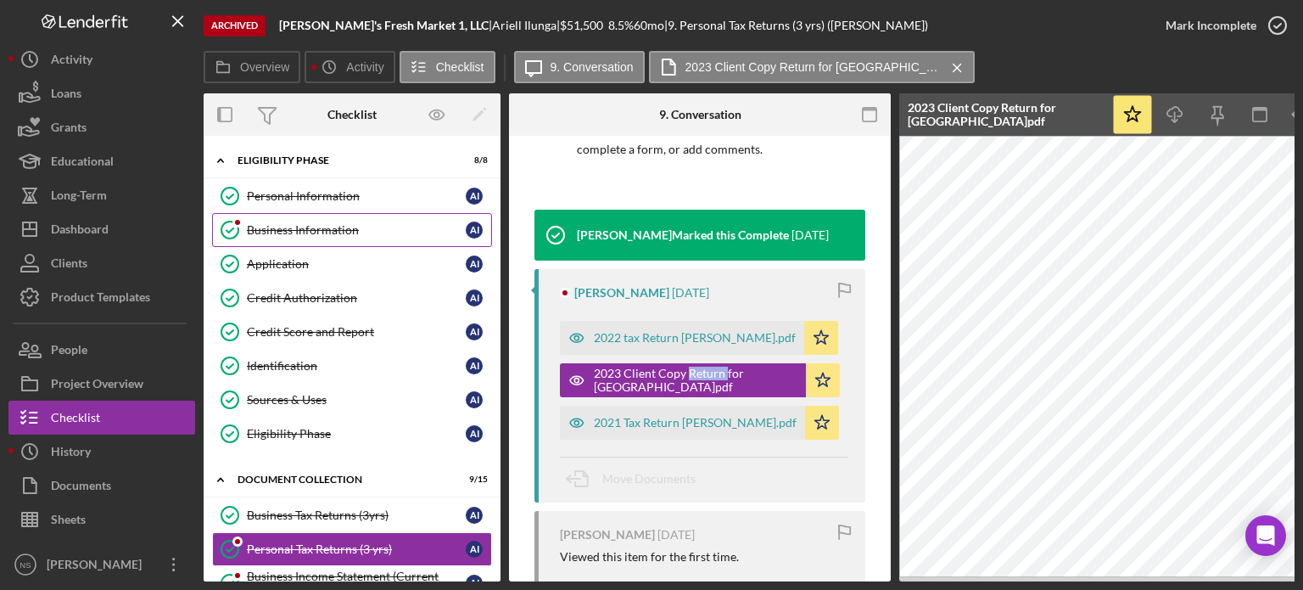
click at [292, 223] on div "Business Information" at bounding box center [356, 230] width 219 height 14
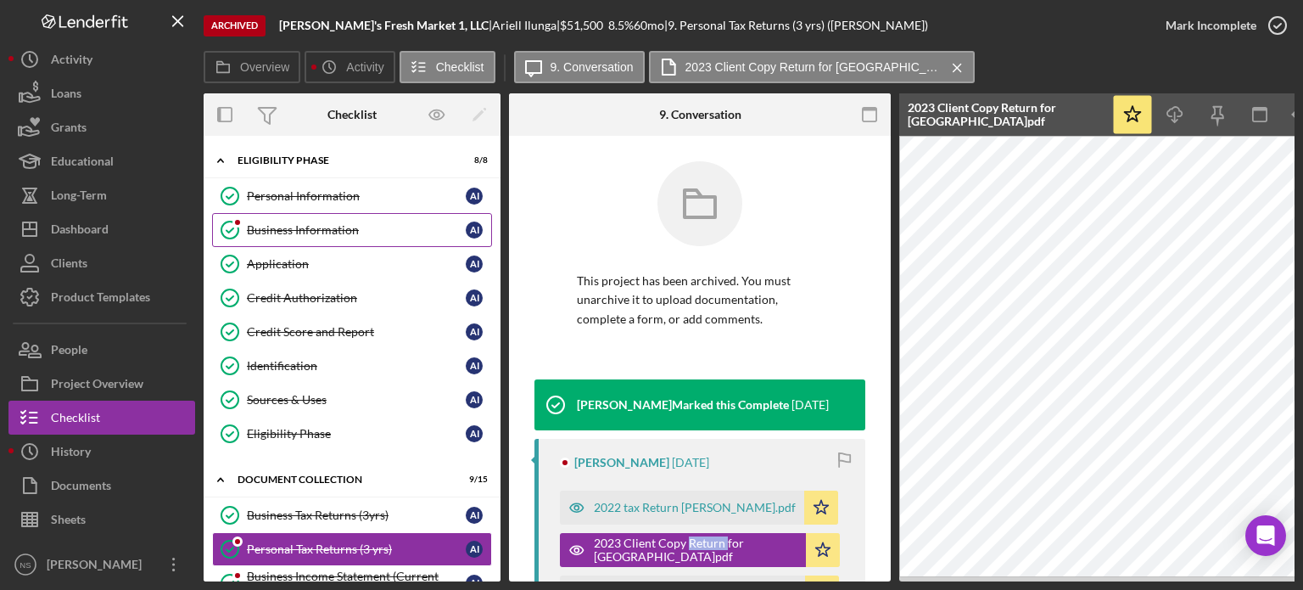
click at [292, 223] on div "Business Information" at bounding box center [356, 230] width 219 height 14
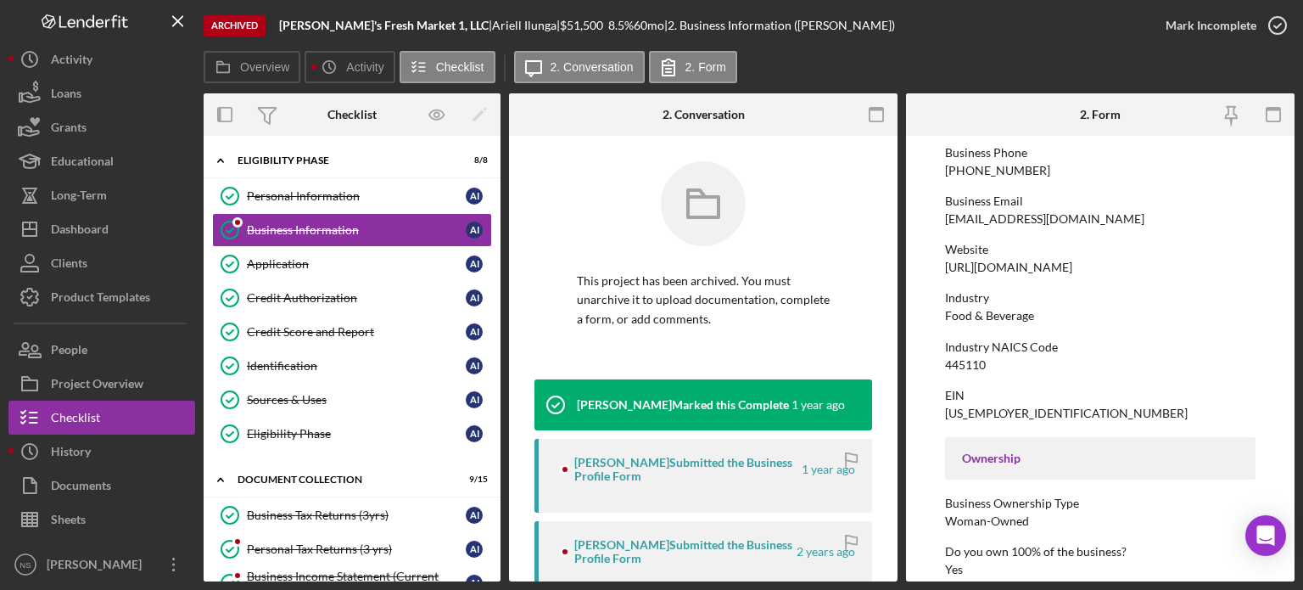
scroll to position [254, 0]
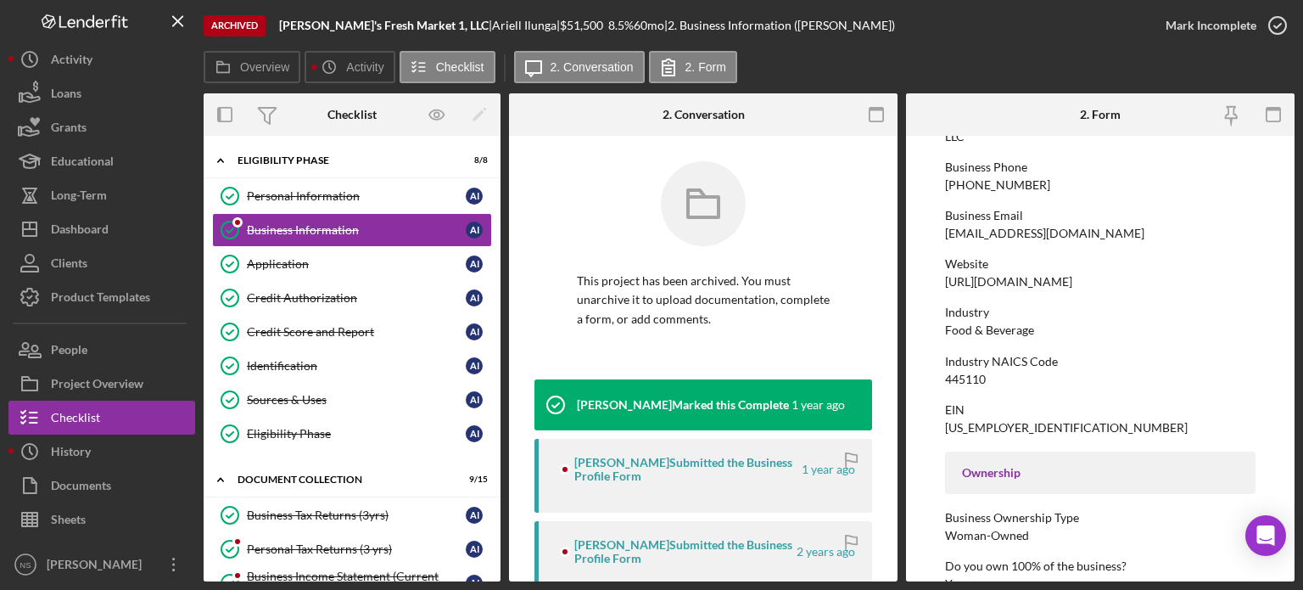
click at [999, 115] on div at bounding box center [971, 114] width 130 height 42
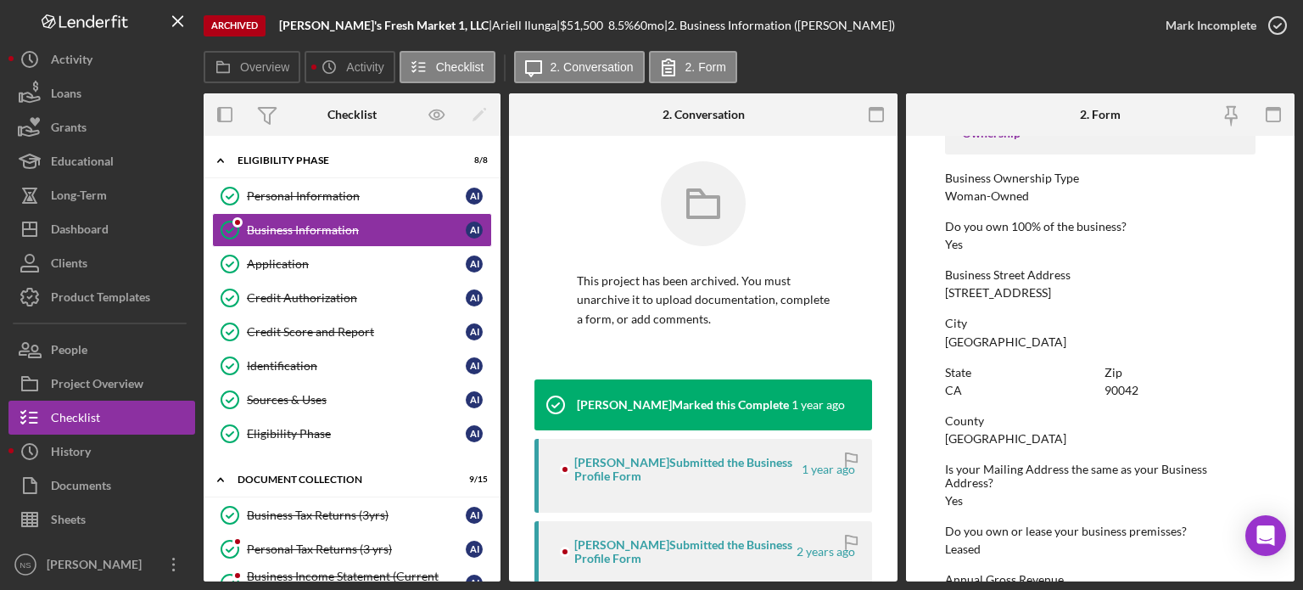
scroll to position [593, 0]
